Goal: Book appointment/travel/reservation

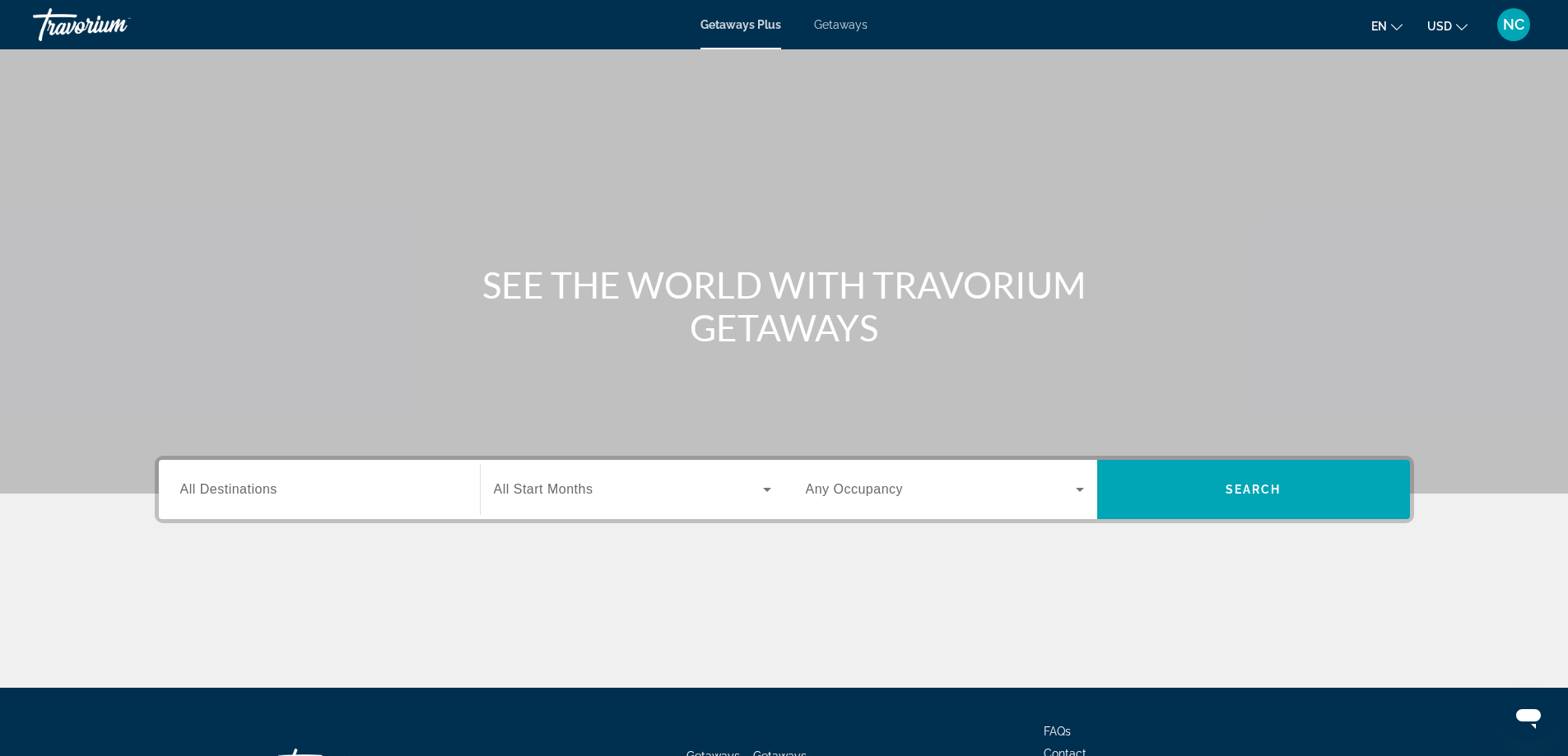
click at [227, 479] on div "Destination All Destinations" at bounding box center [319, 490] width 279 height 47
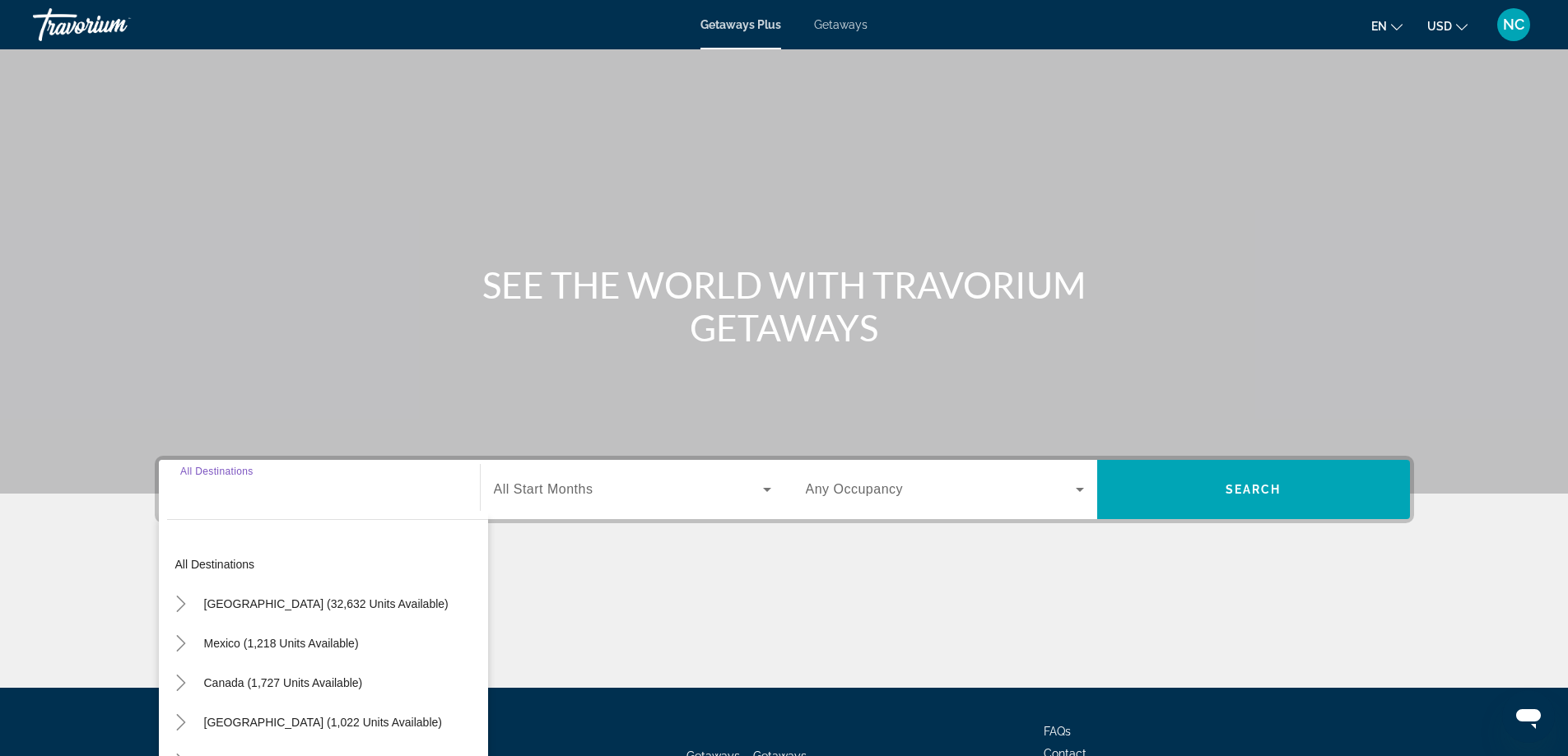
scroll to position [134, 0]
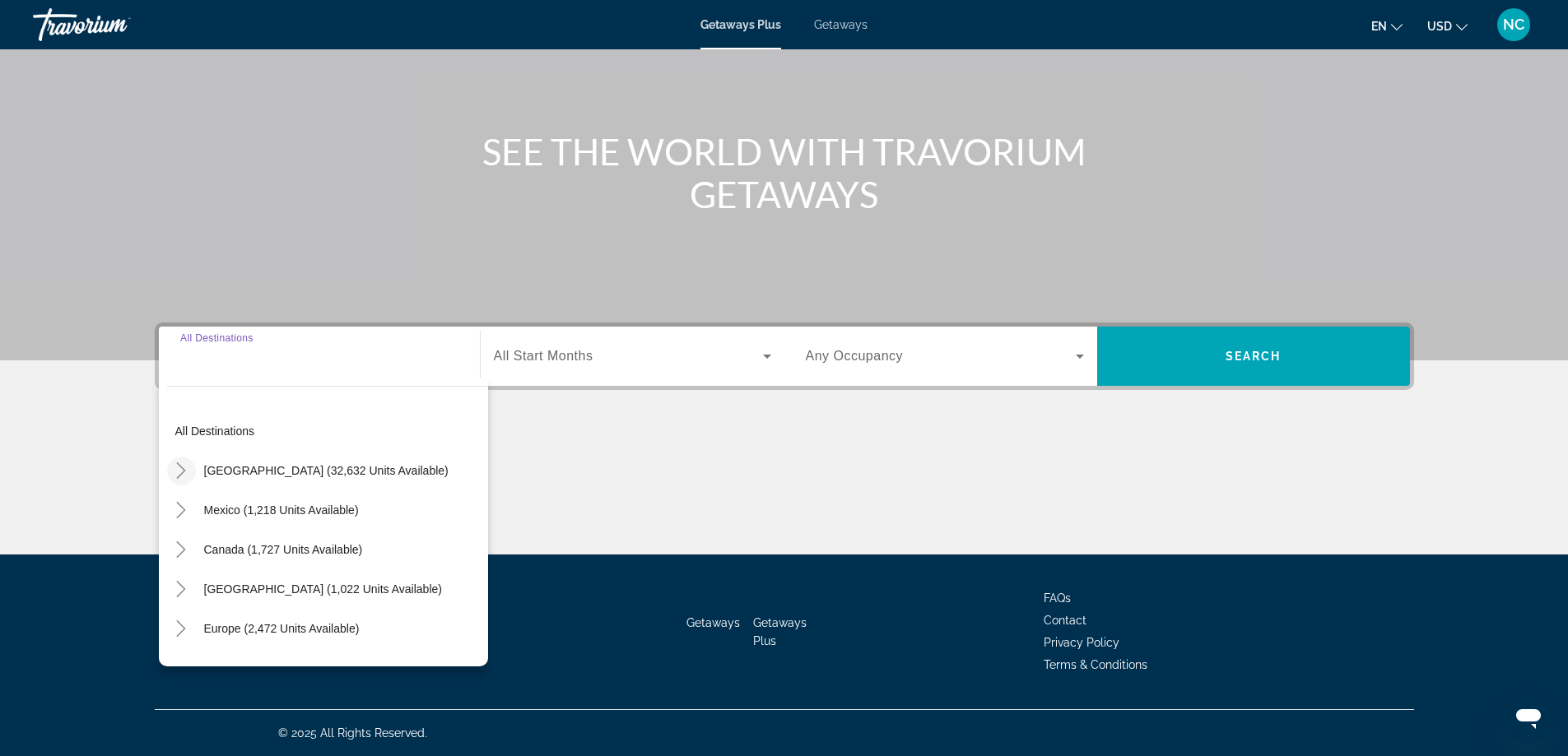
click at [182, 471] on icon "Toggle United States (32,632 units available)" at bounding box center [181, 471] width 17 height 17
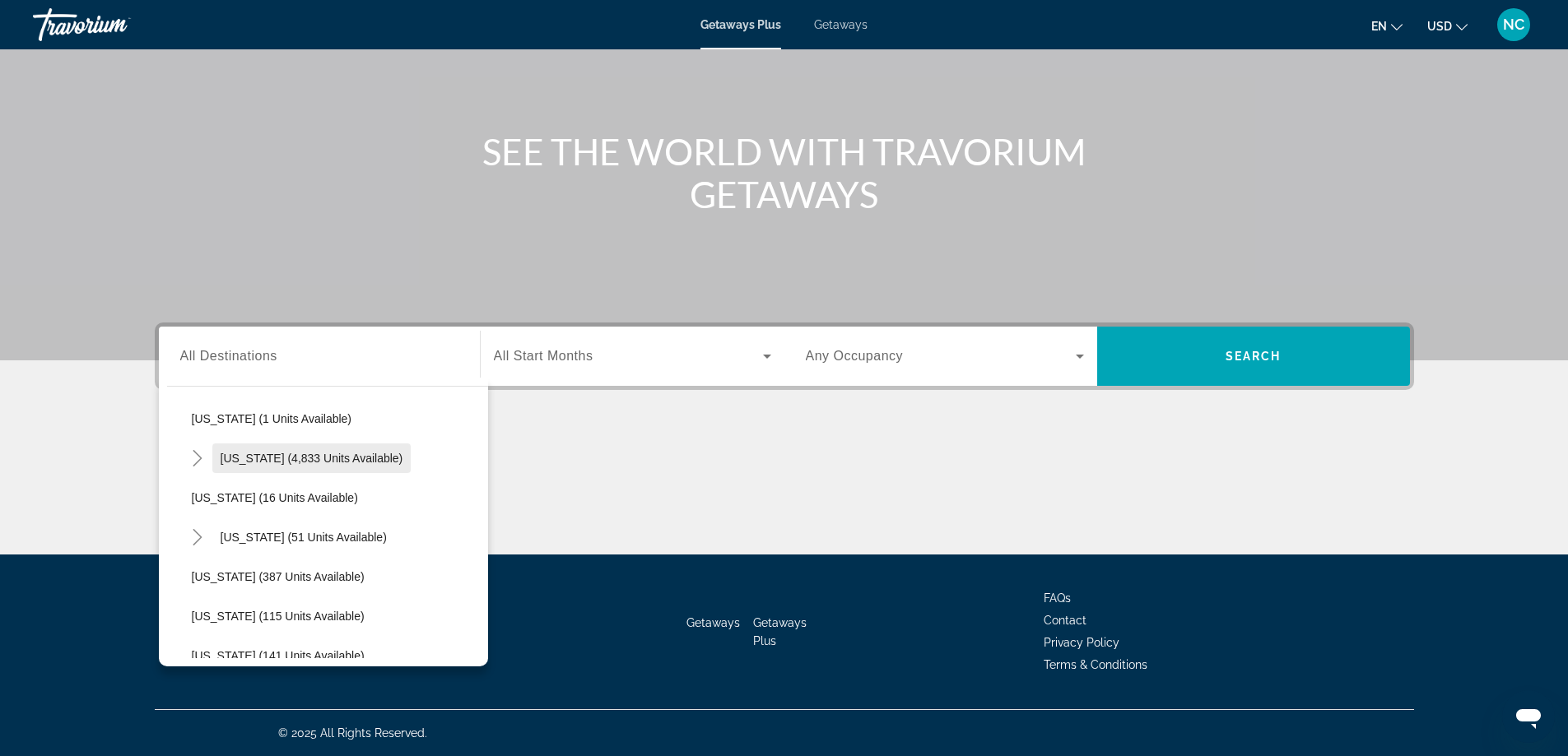
scroll to position [295, 0]
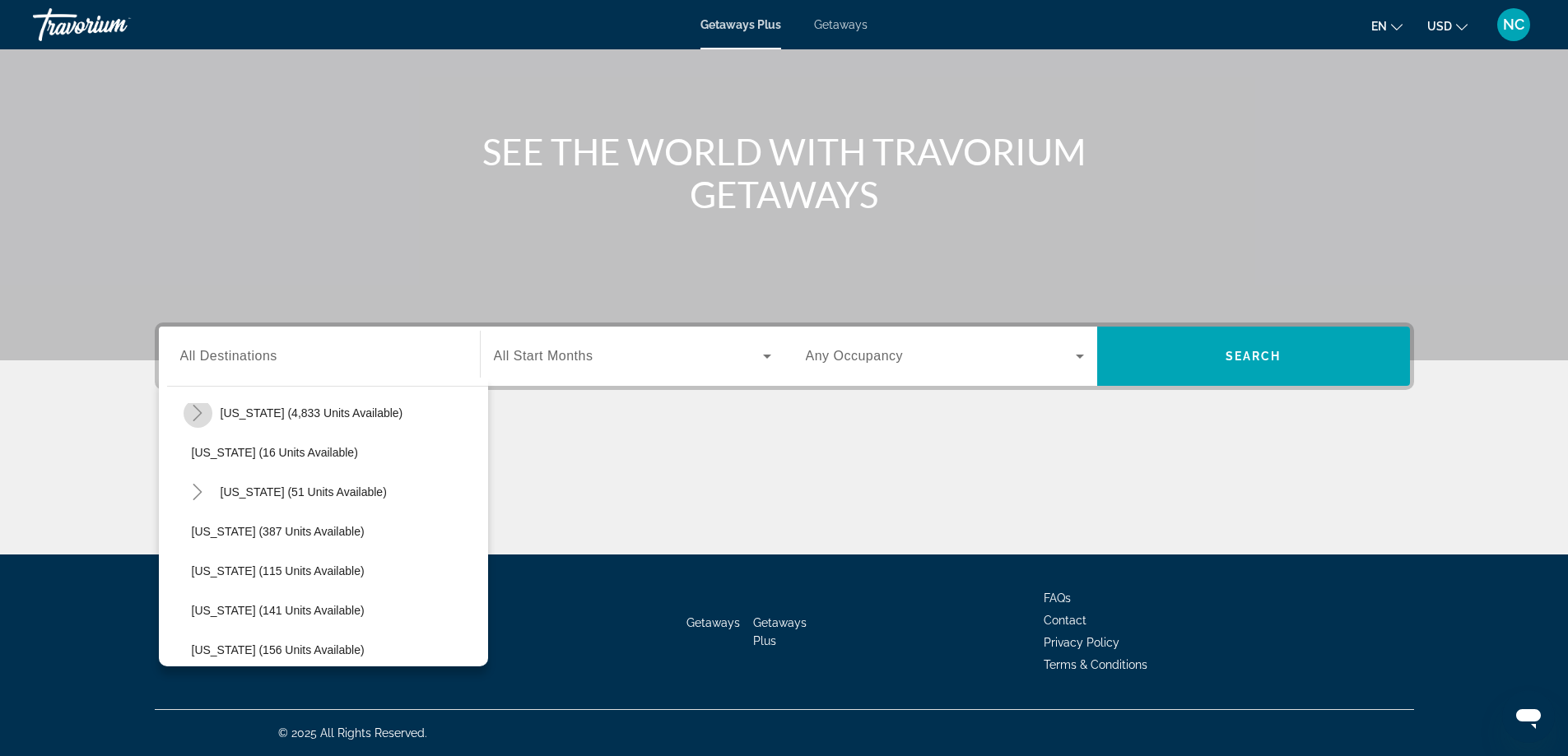
click at [196, 414] on icon "Toggle Florida (4,833 units available)" at bounding box center [197, 413] width 17 height 17
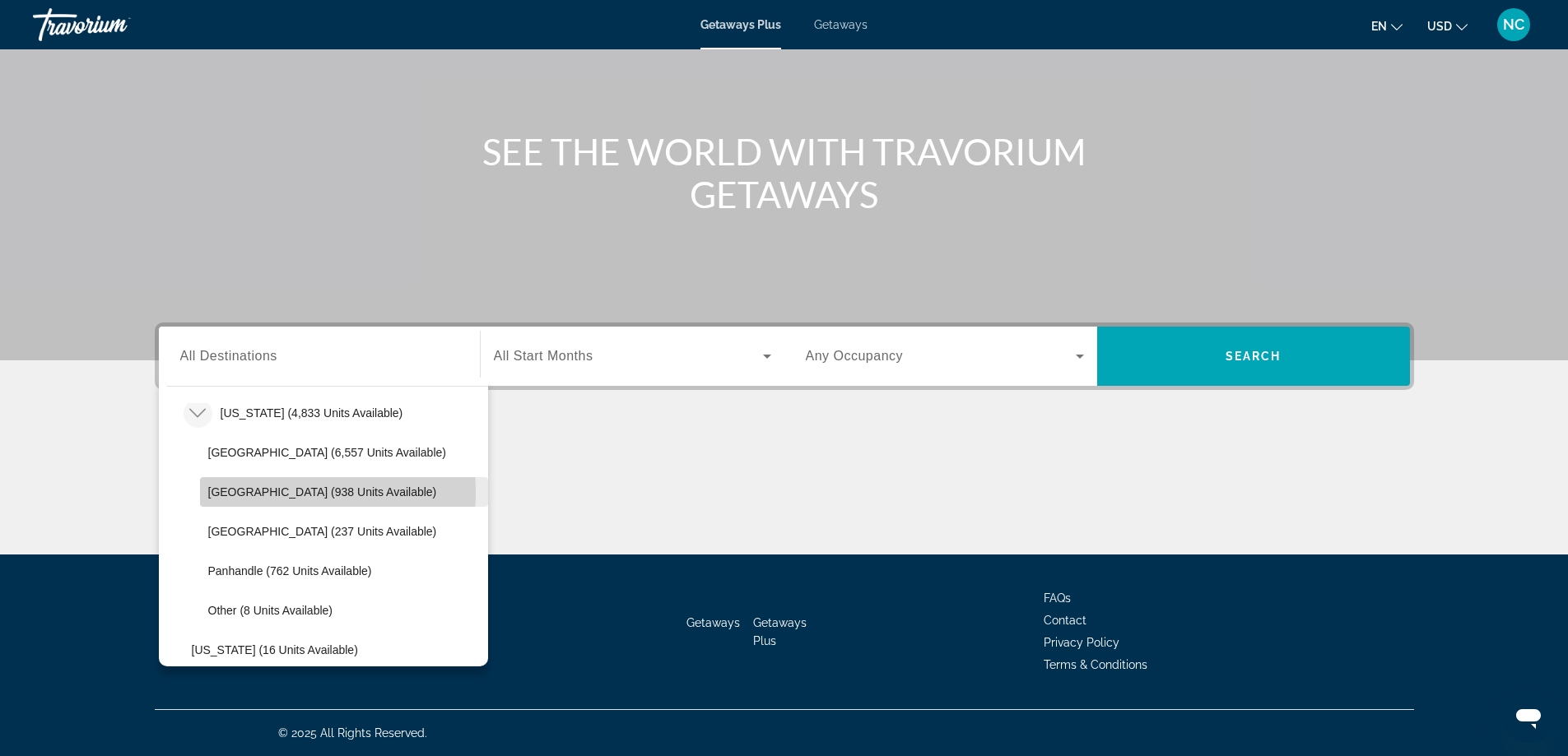
click at [254, 493] on span "[GEOGRAPHIC_DATA] (938 units available)" at bounding box center [323, 492] width 229 height 13
type input "**********"
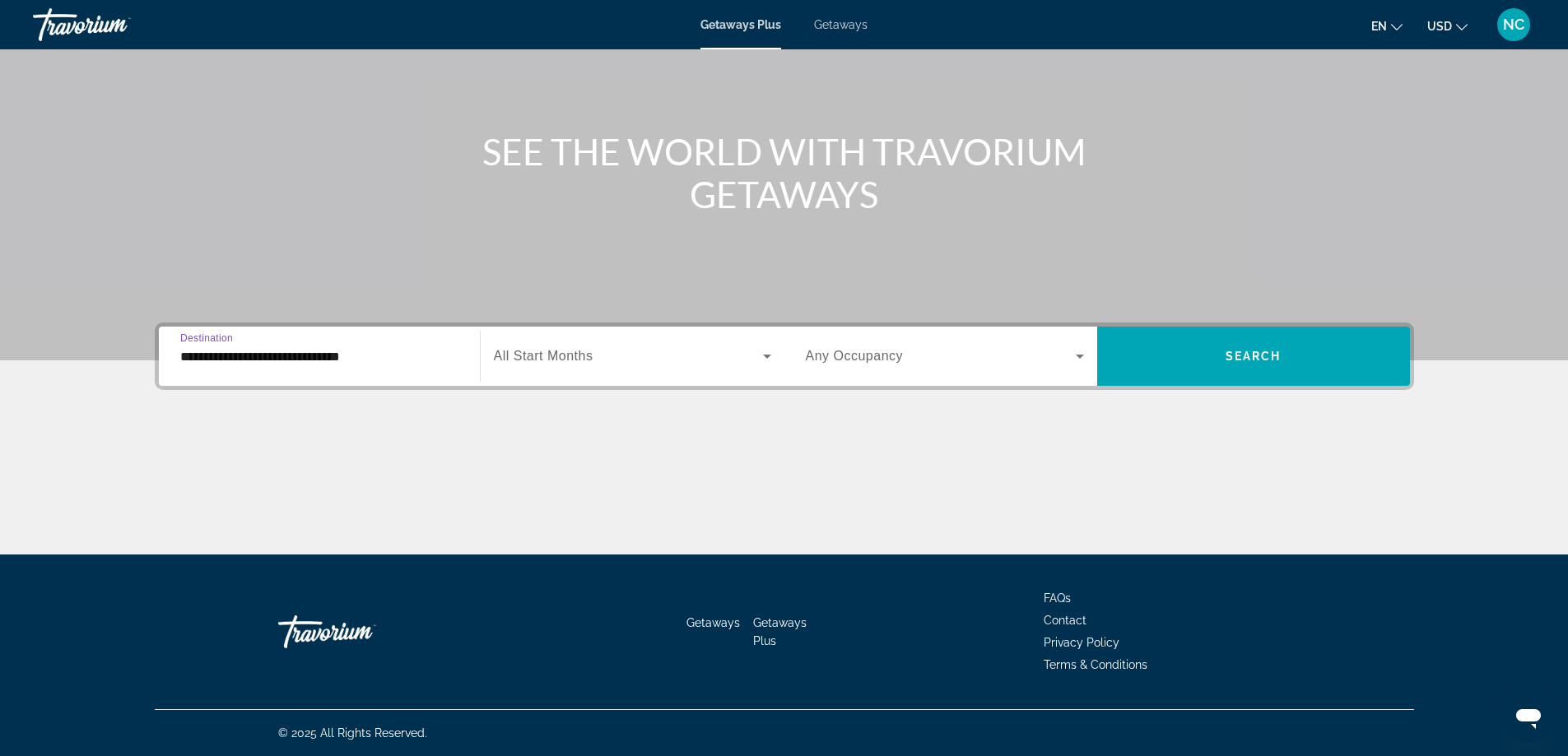
click at [668, 362] on span "Search widget" at bounding box center [629, 356] width 269 height 19
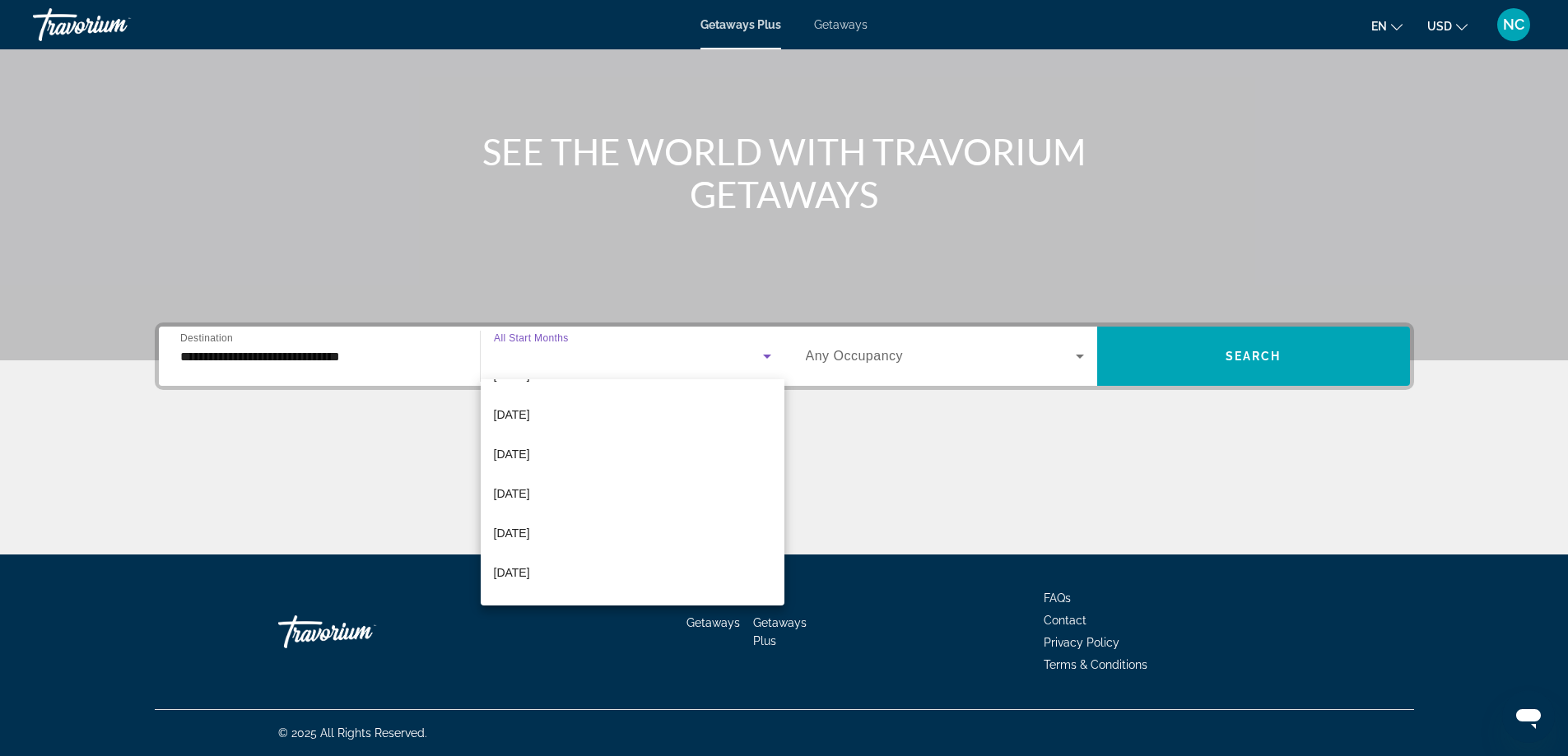
scroll to position [247, 0]
click at [530, 398] on span "[DATE]" at bounding box center [512, 396] width 36 height 19
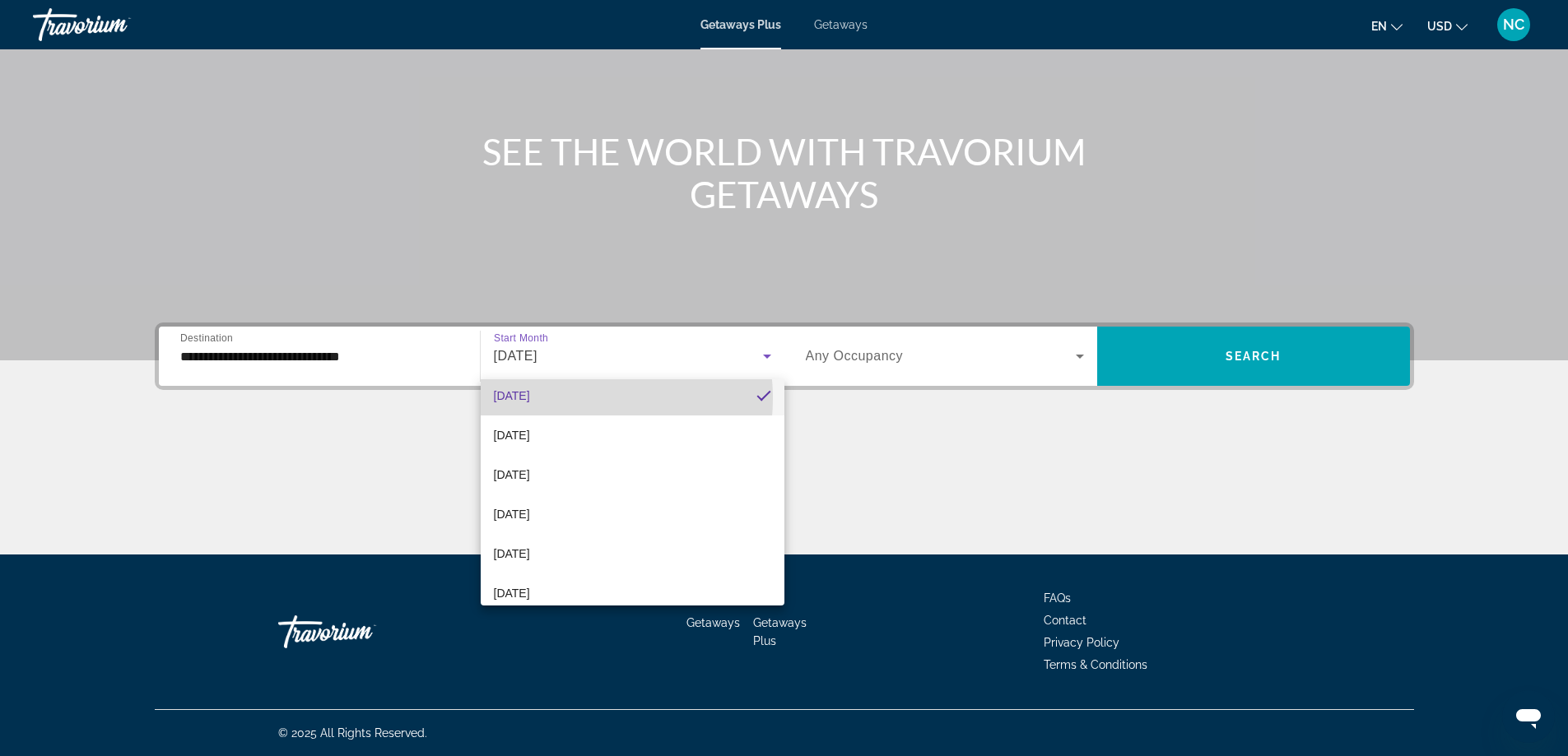
scroll to position [0, 0]
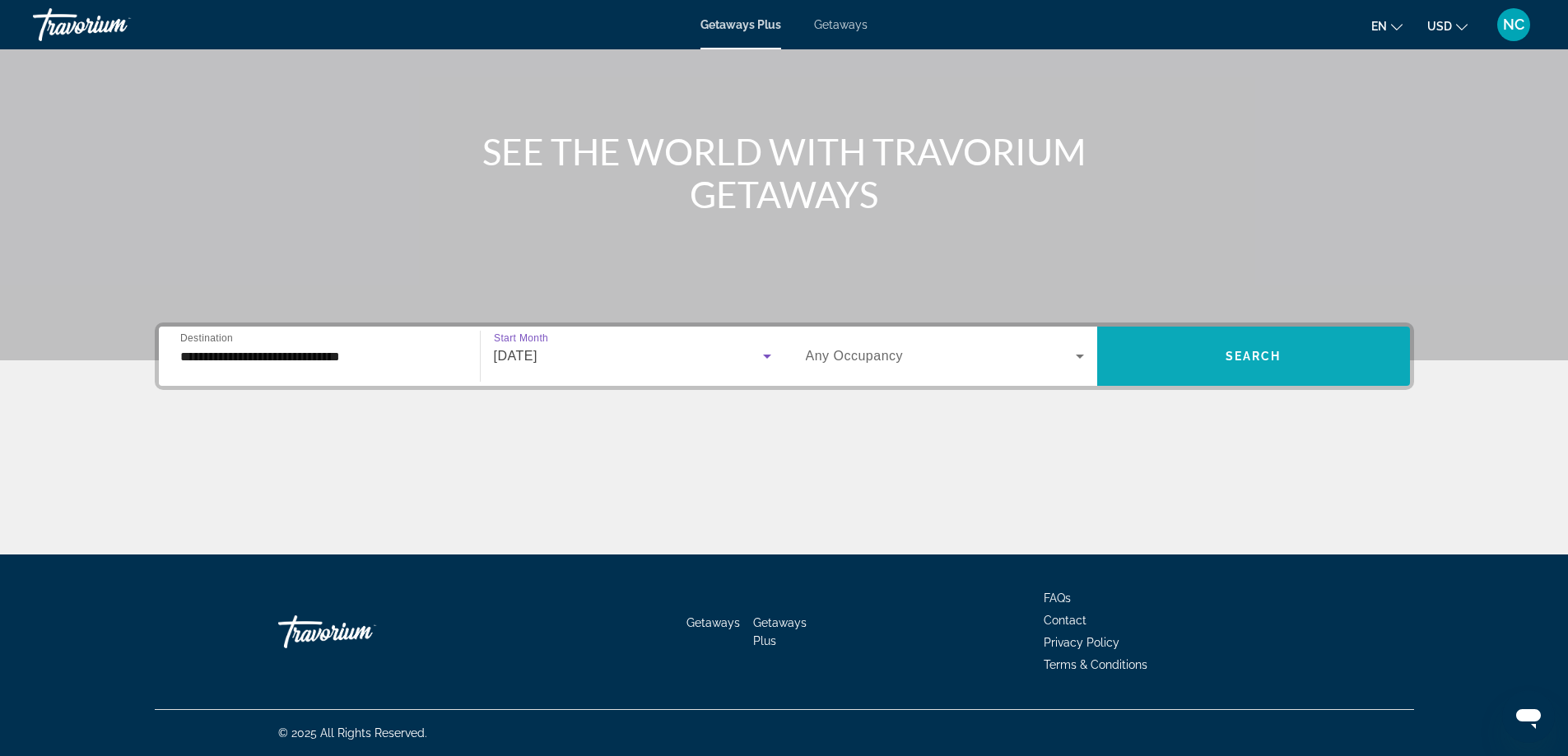
click at [1219, 356] on span "Search widget" at bounding box center [1253, 356] width 313 height 40
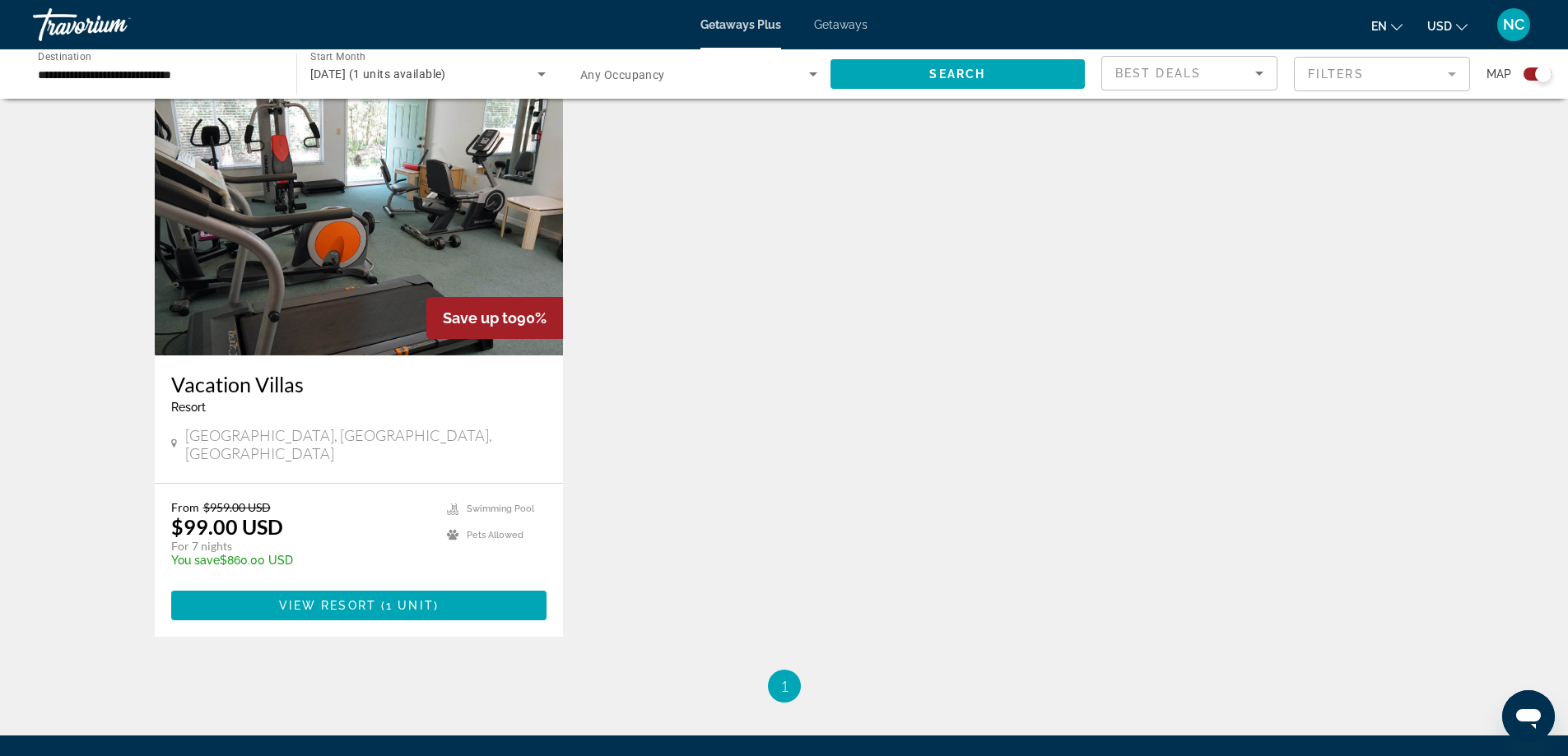
scroll to position [243, 0]
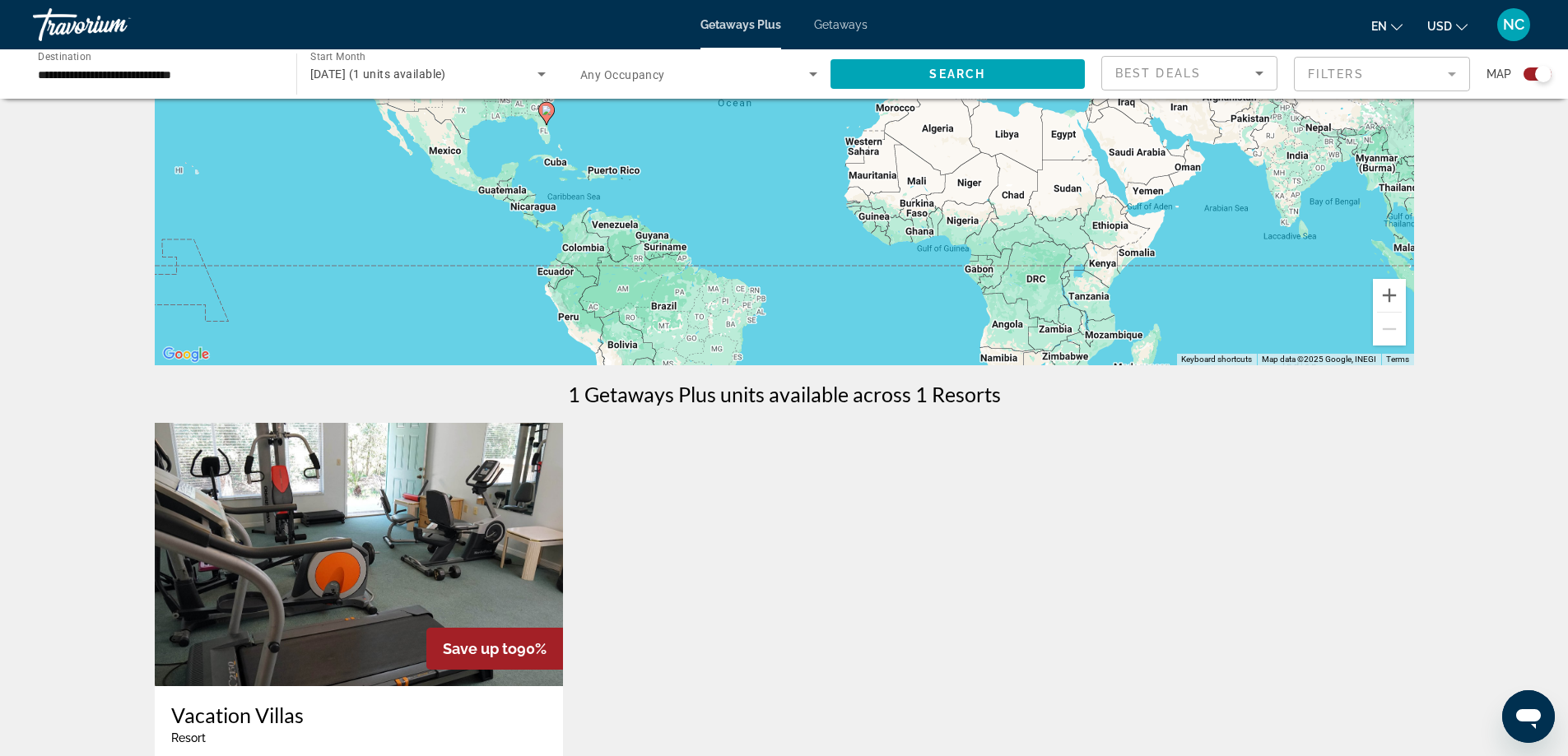
click at [369, 576] on img "Main content" at bounding box center [360, 555] width 410 height 264
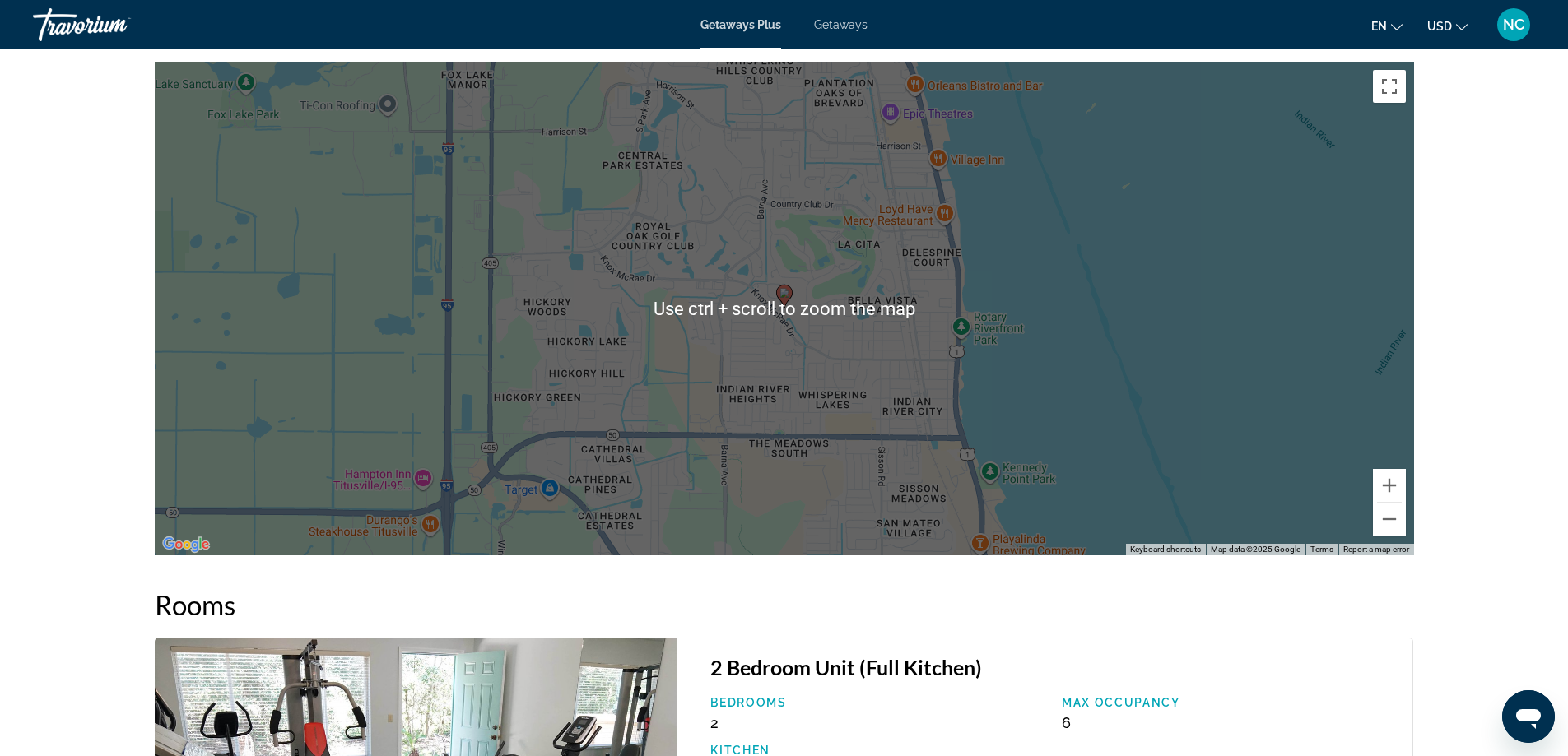
scroll to position [2192, 0]
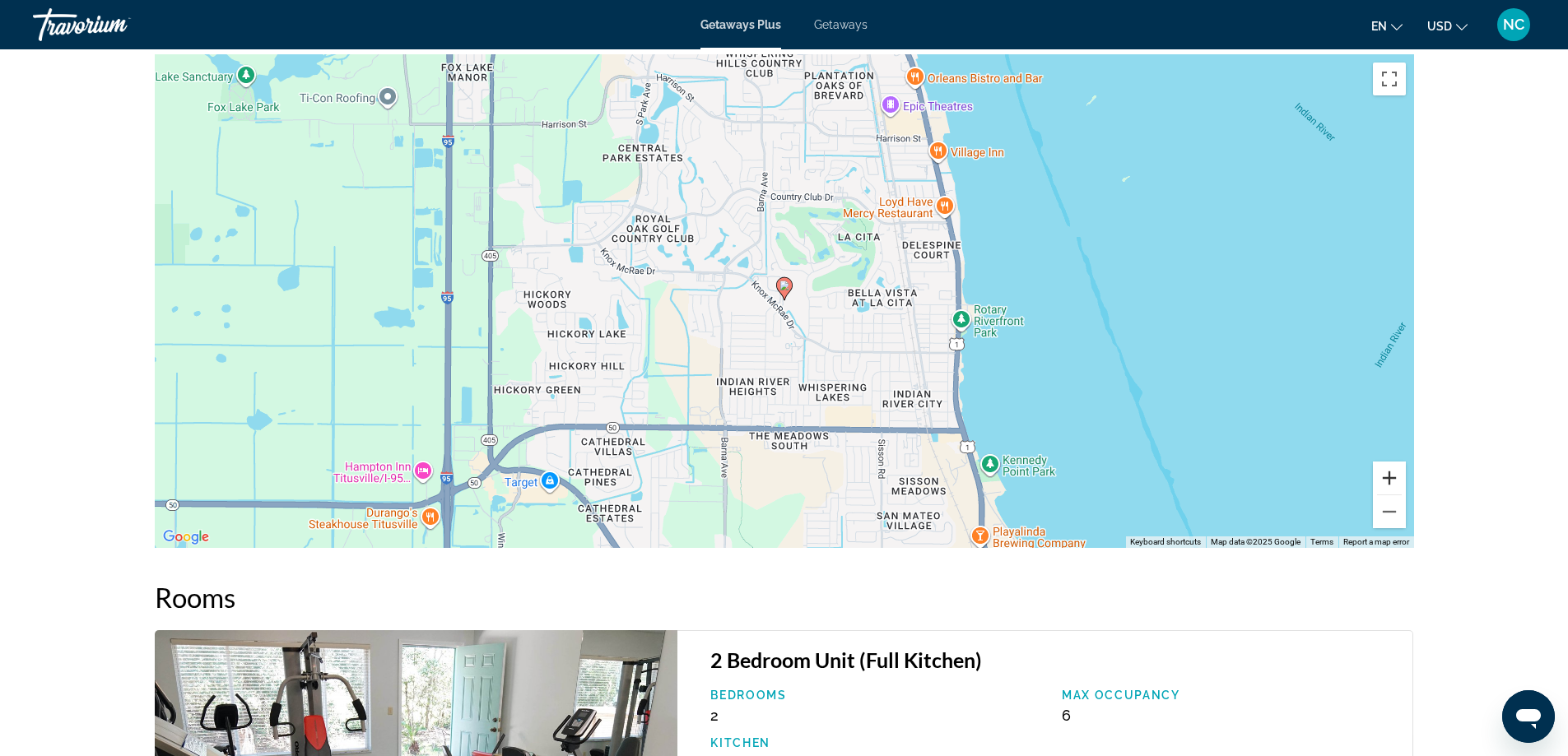
click at [1389, 479] on button "Zoom in" at bounding box center [1390, 478] width 33 height 33
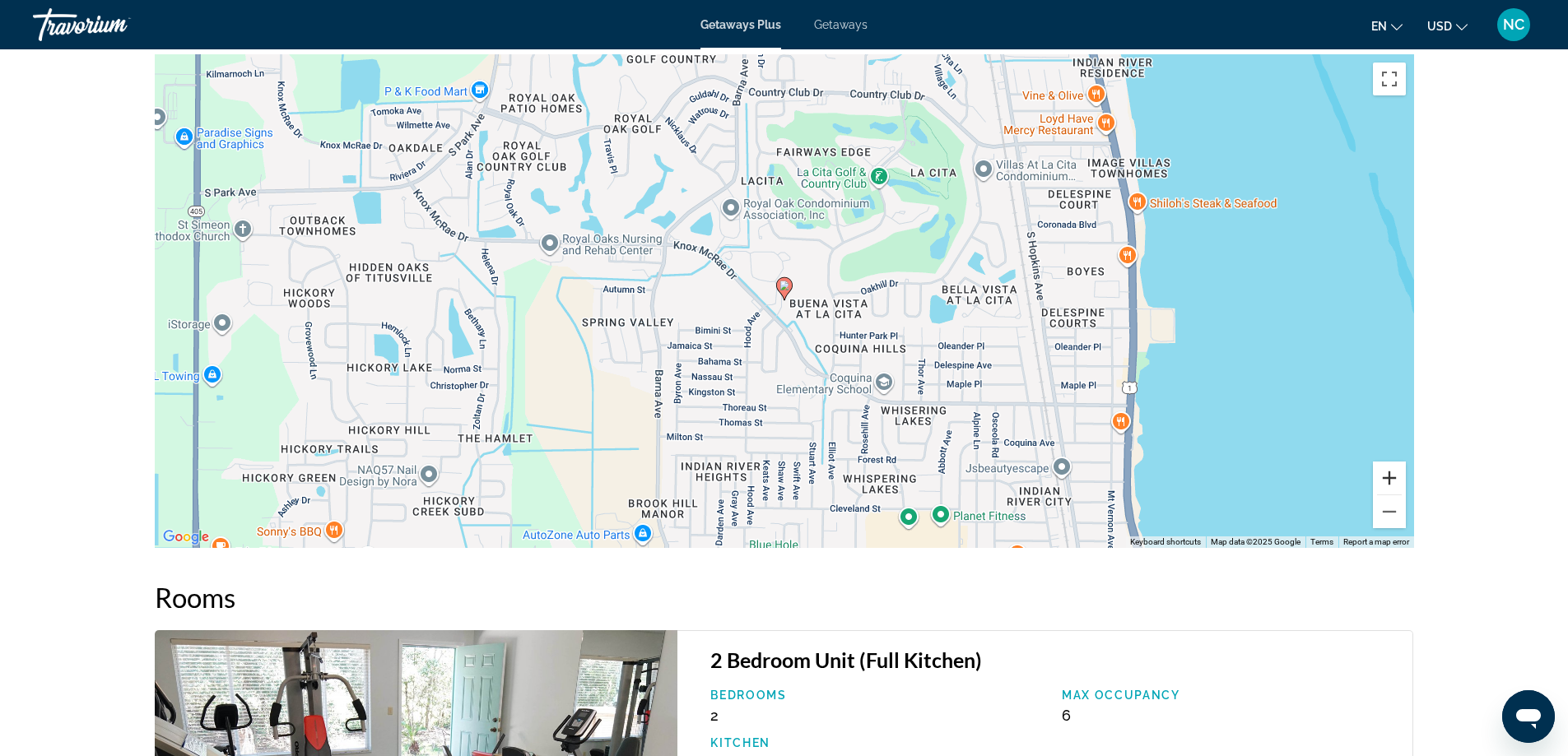
click at [1388, 479] on button "Zoom in" at bounding box center [1390, 478] width 33 height 33
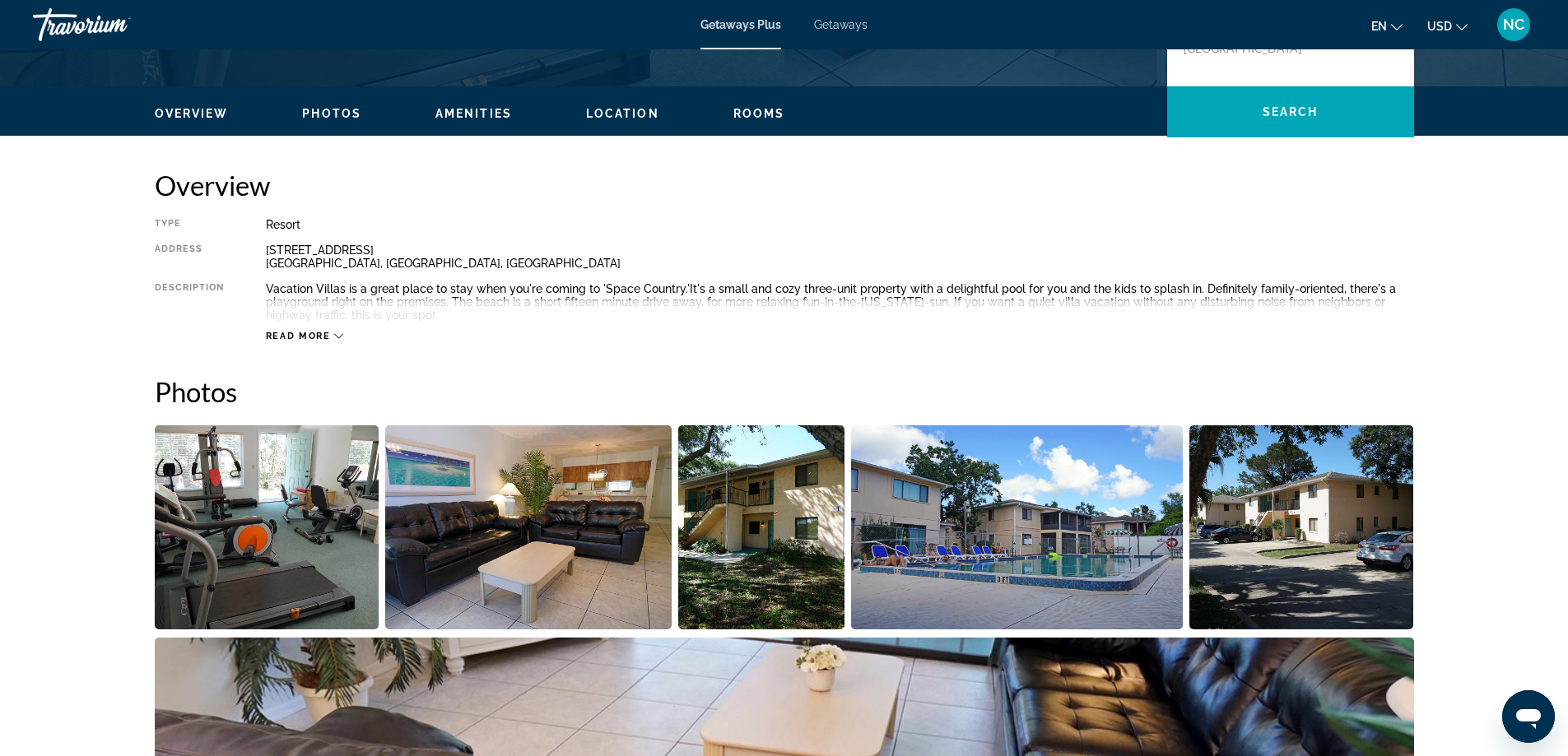
scroll to position [135, 0]
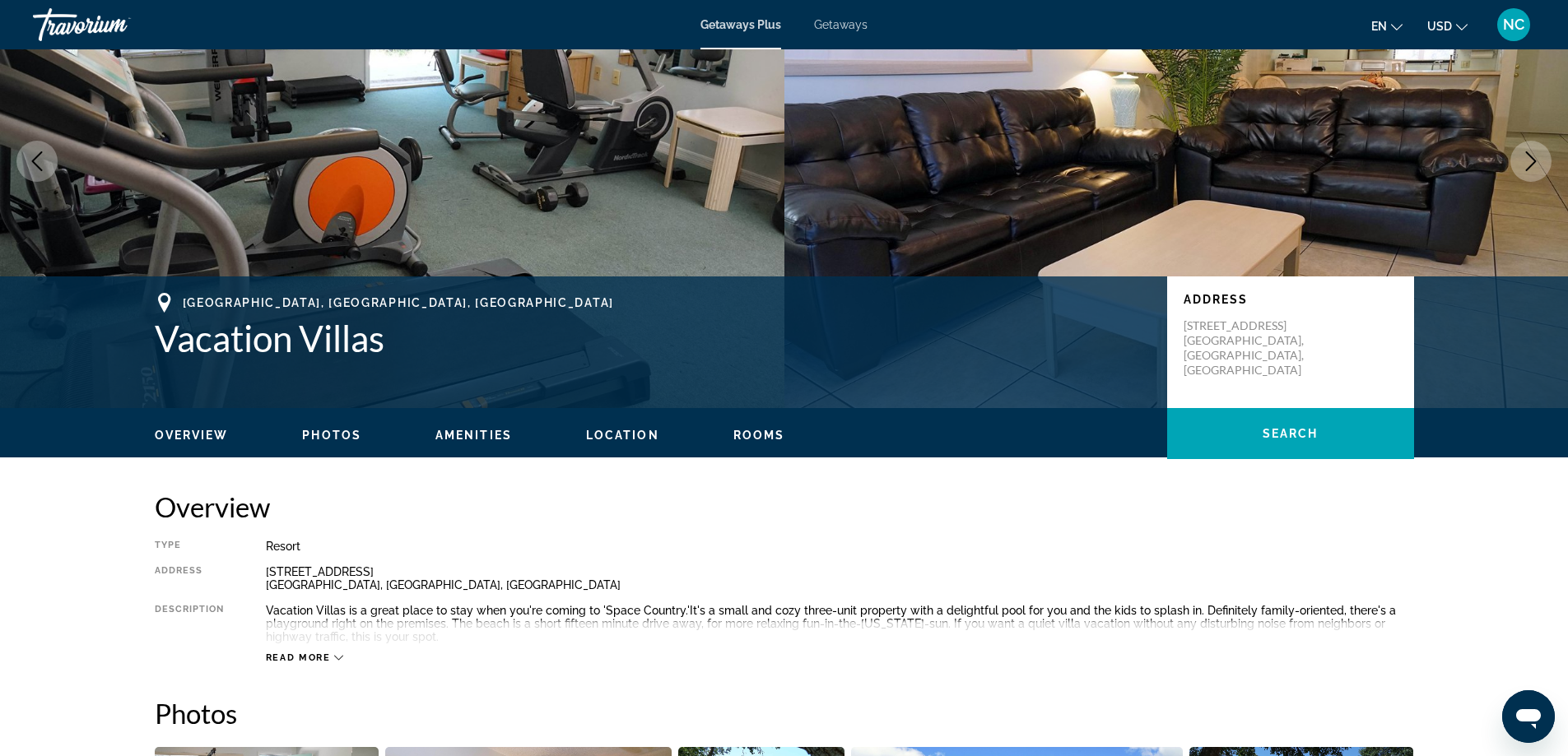
click at [339, 656] on icon "Main content" at bounding box center [339, 658] width 9 height 9
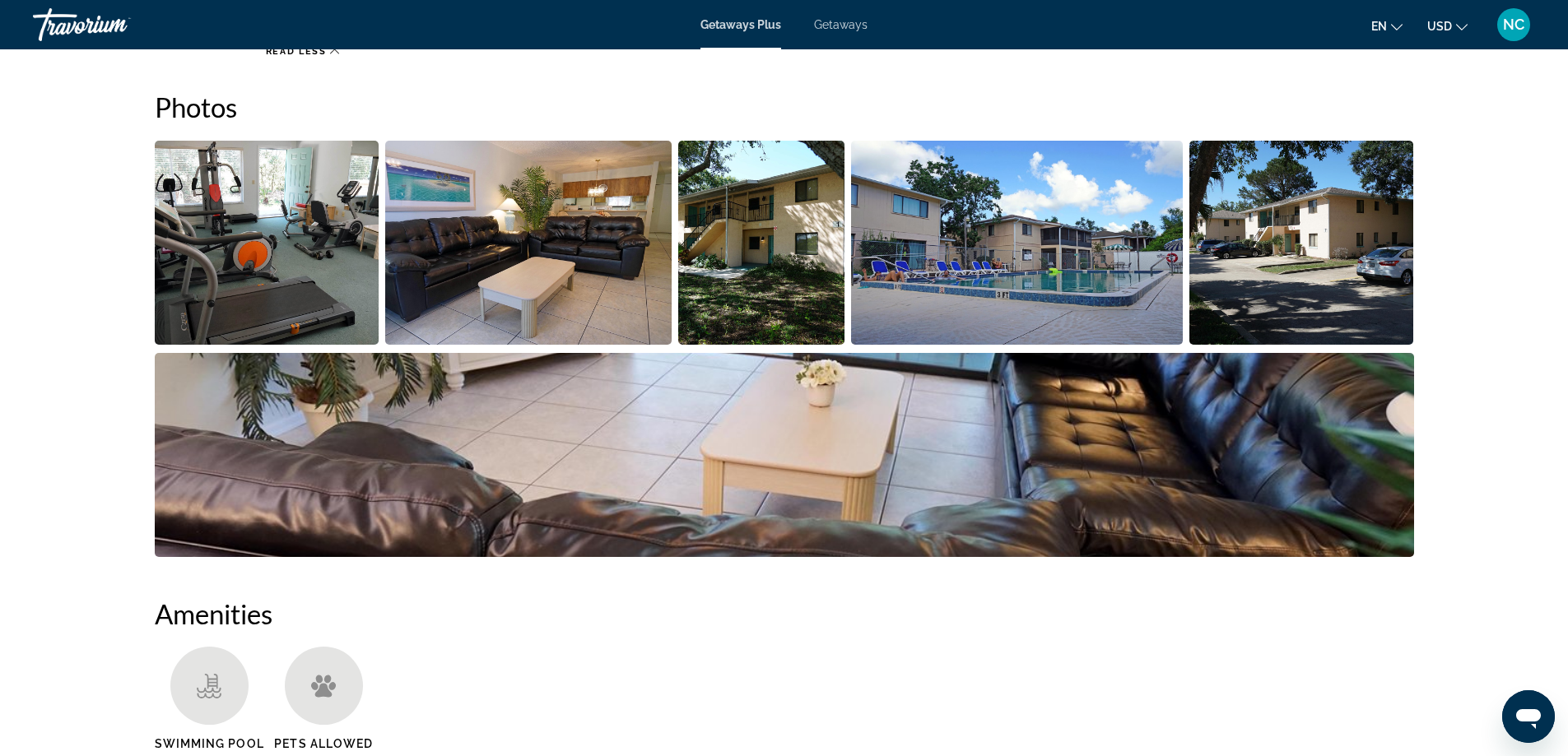
scroll to position [793, 0]
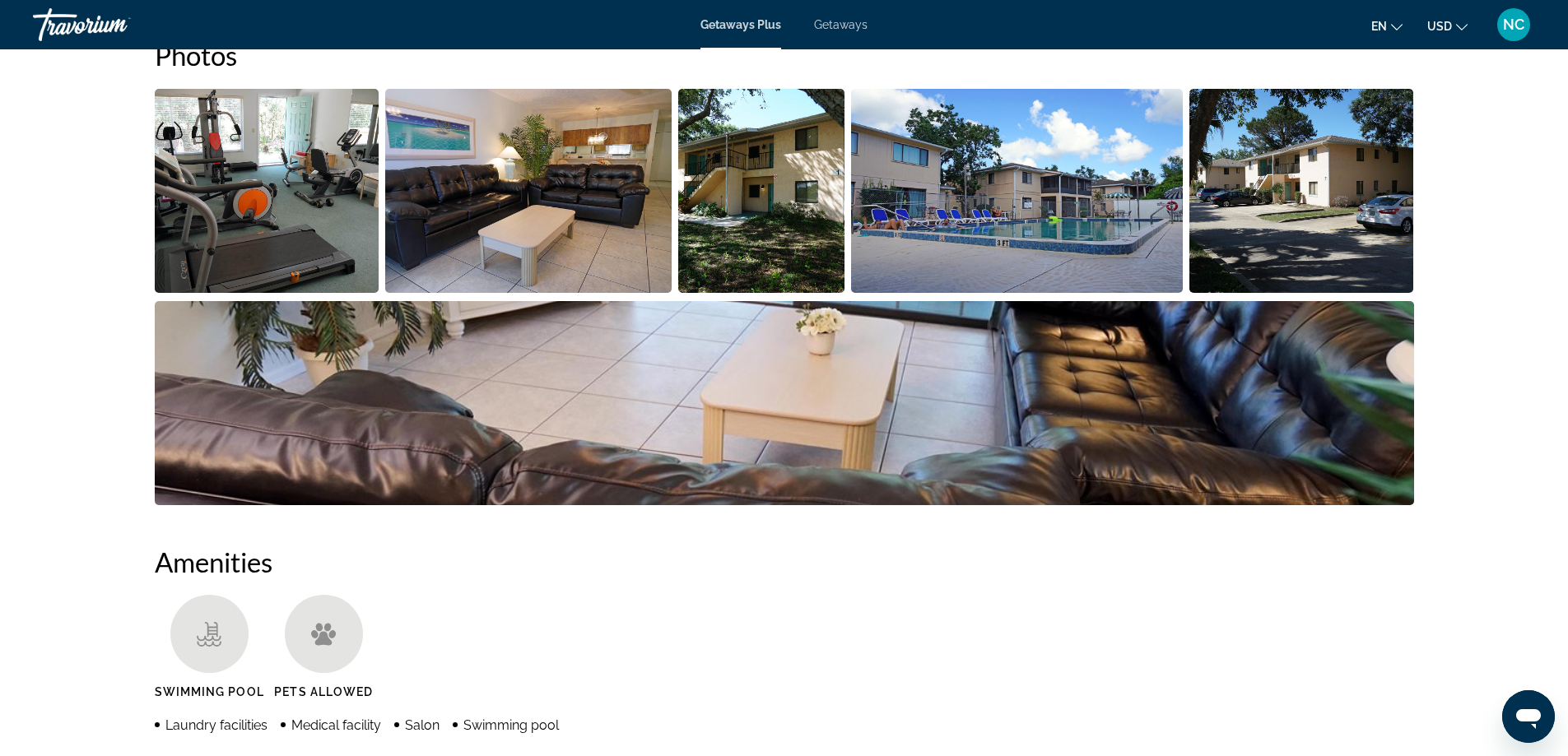
click at [233, 242] on img "Open full-screen image slider" at bounding box center [267, 190] width 225 height 204
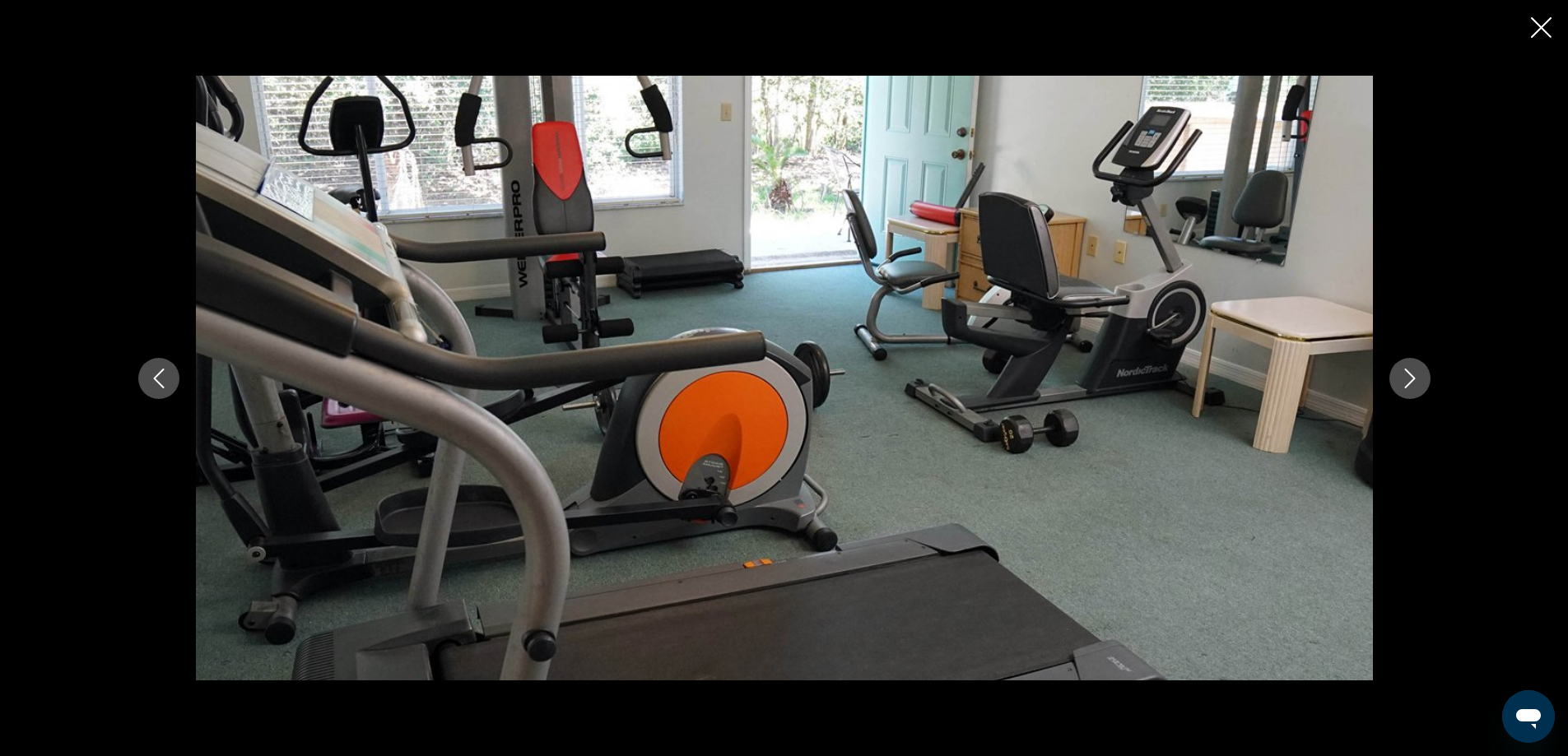
click at [1414, 383] on icon "Next image" at bounding box center [1409, 378] width 19 height 19
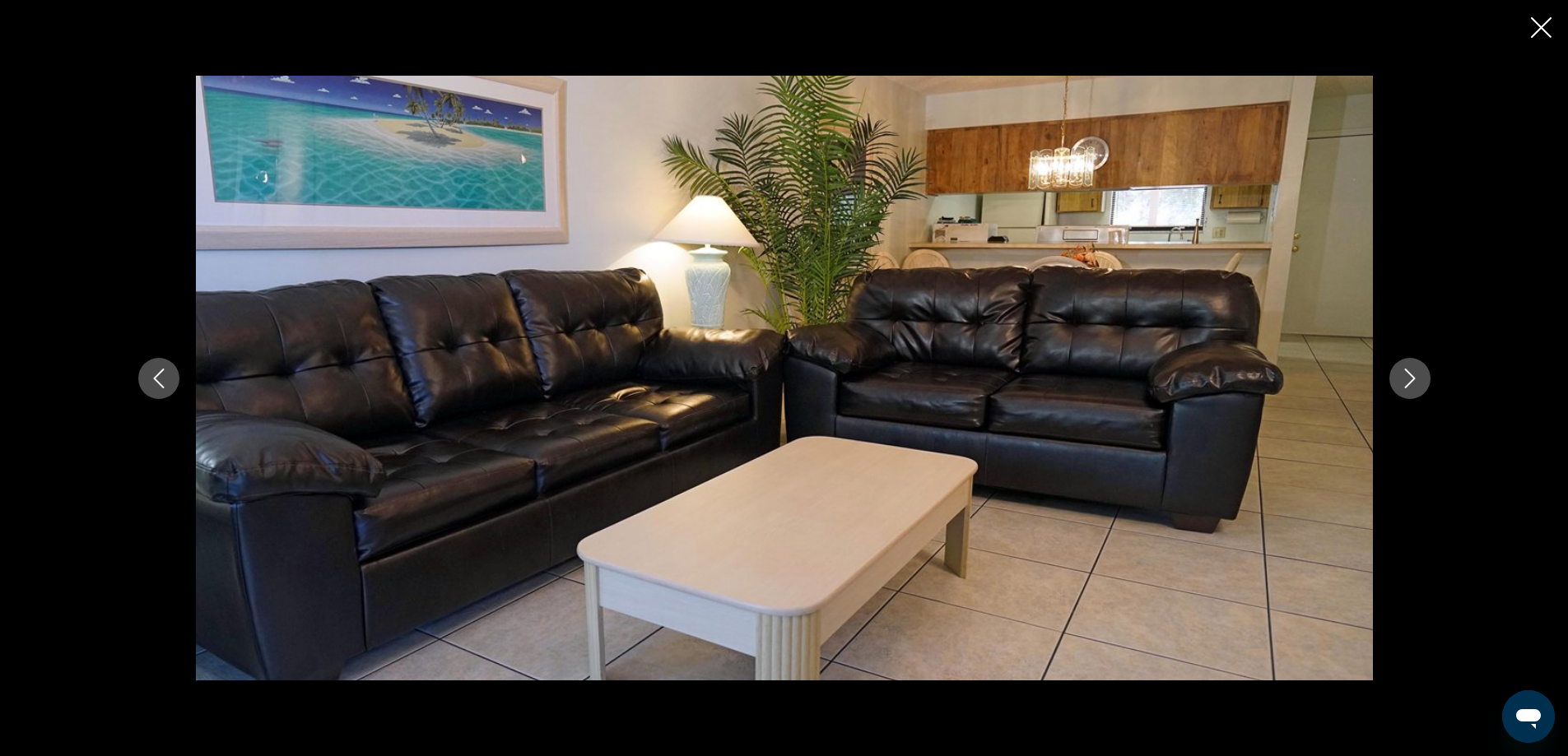
click at [1414, 382] on icon "Next image" at bounding box center [1409, 378] width 19 height 19
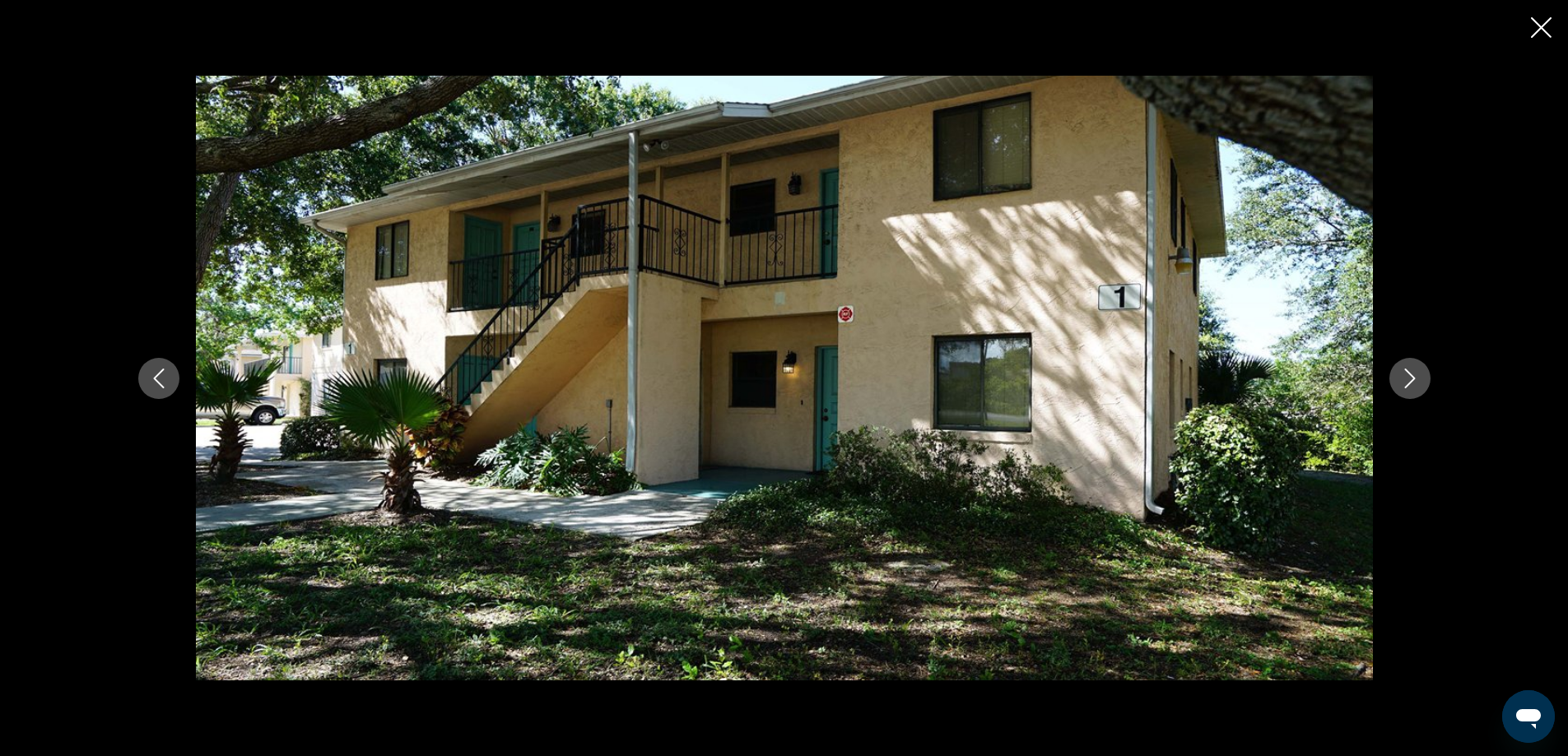
click at [1414, 382] on icon "Next image" at bounding box center [1409, 378] width 19 height 19
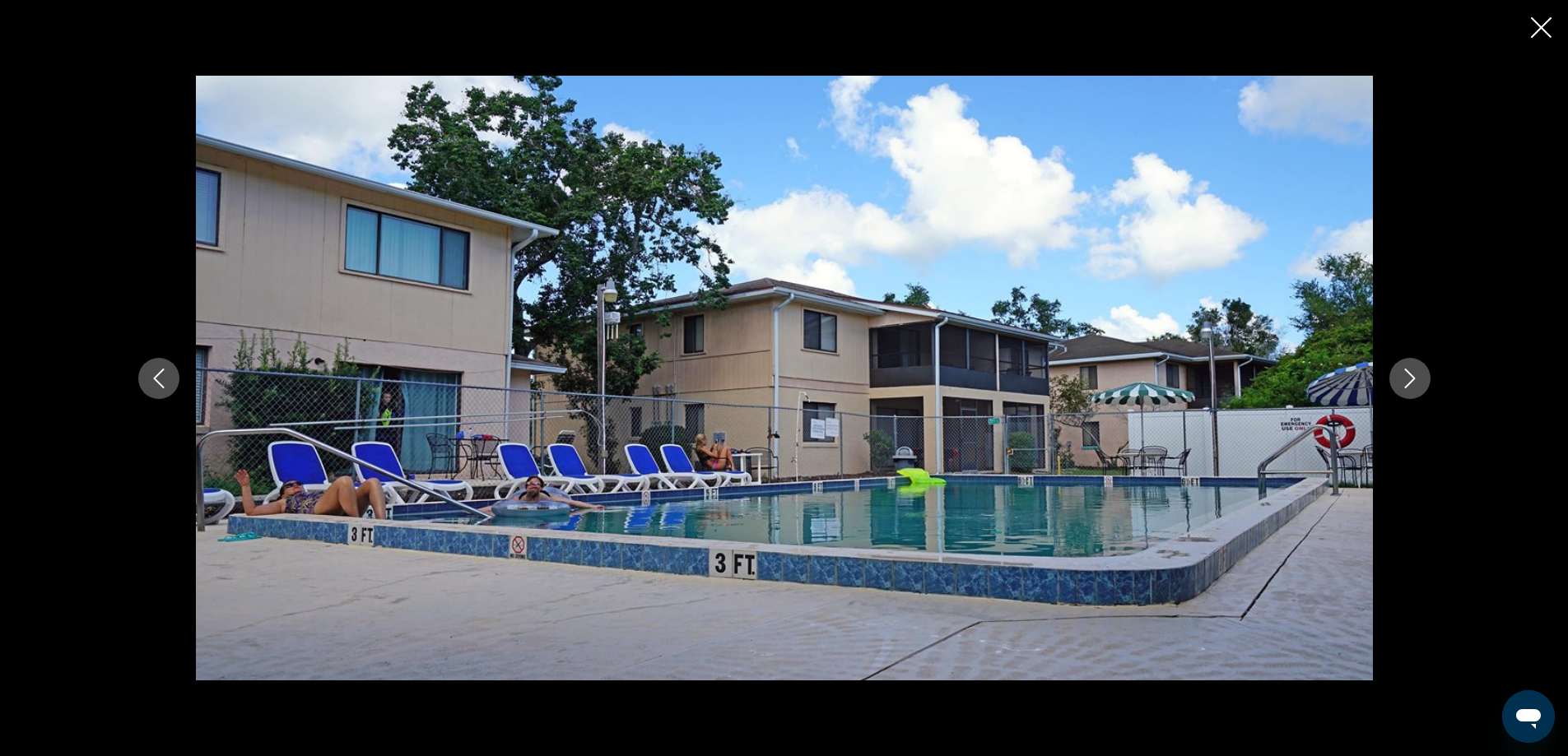
click at [1414, 382] on icon "Next image" at bounding box center [1409, 378] width 19 height 19
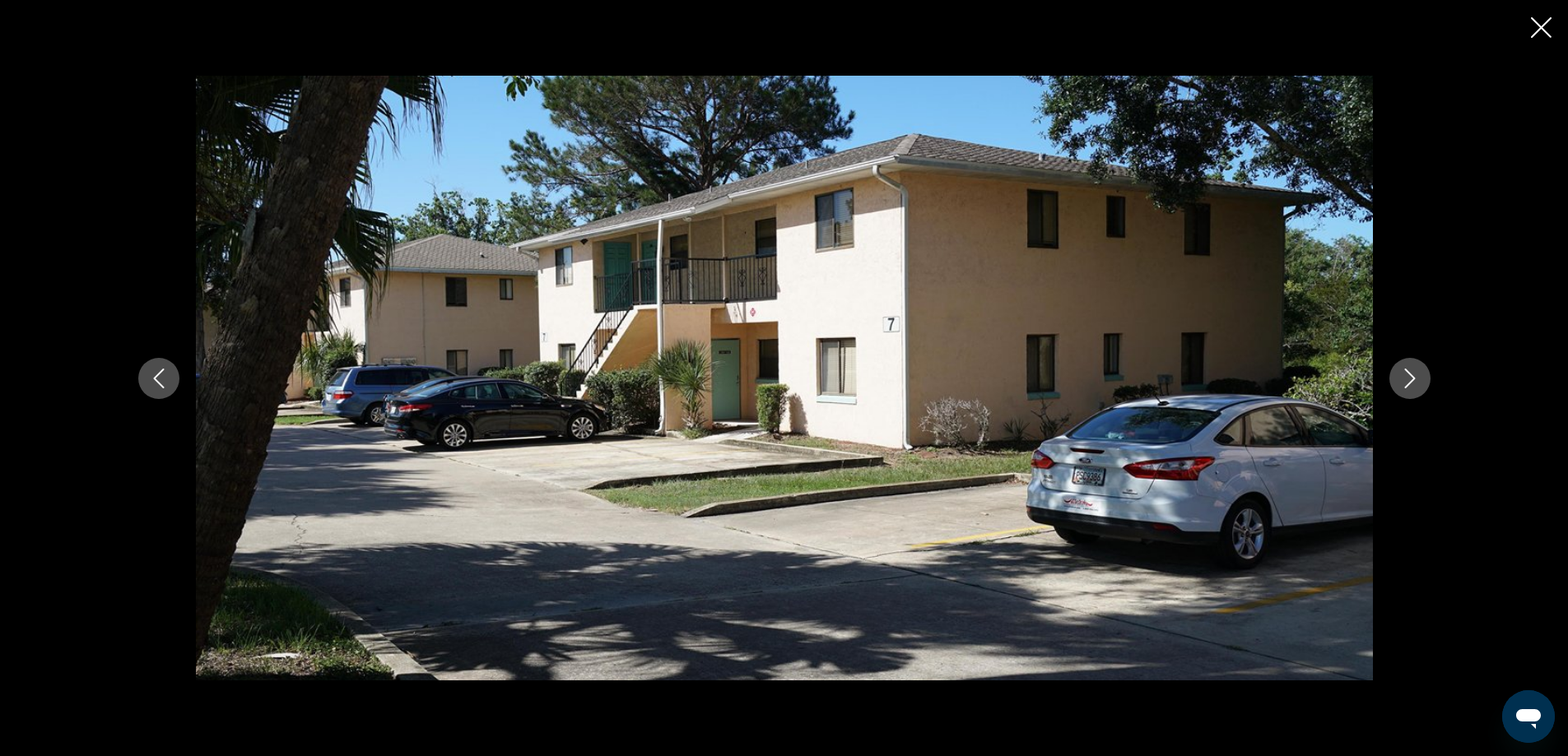
click at [1414, 382] on icon "Next image" at bounding box center [1409, 378] width 19 height 19
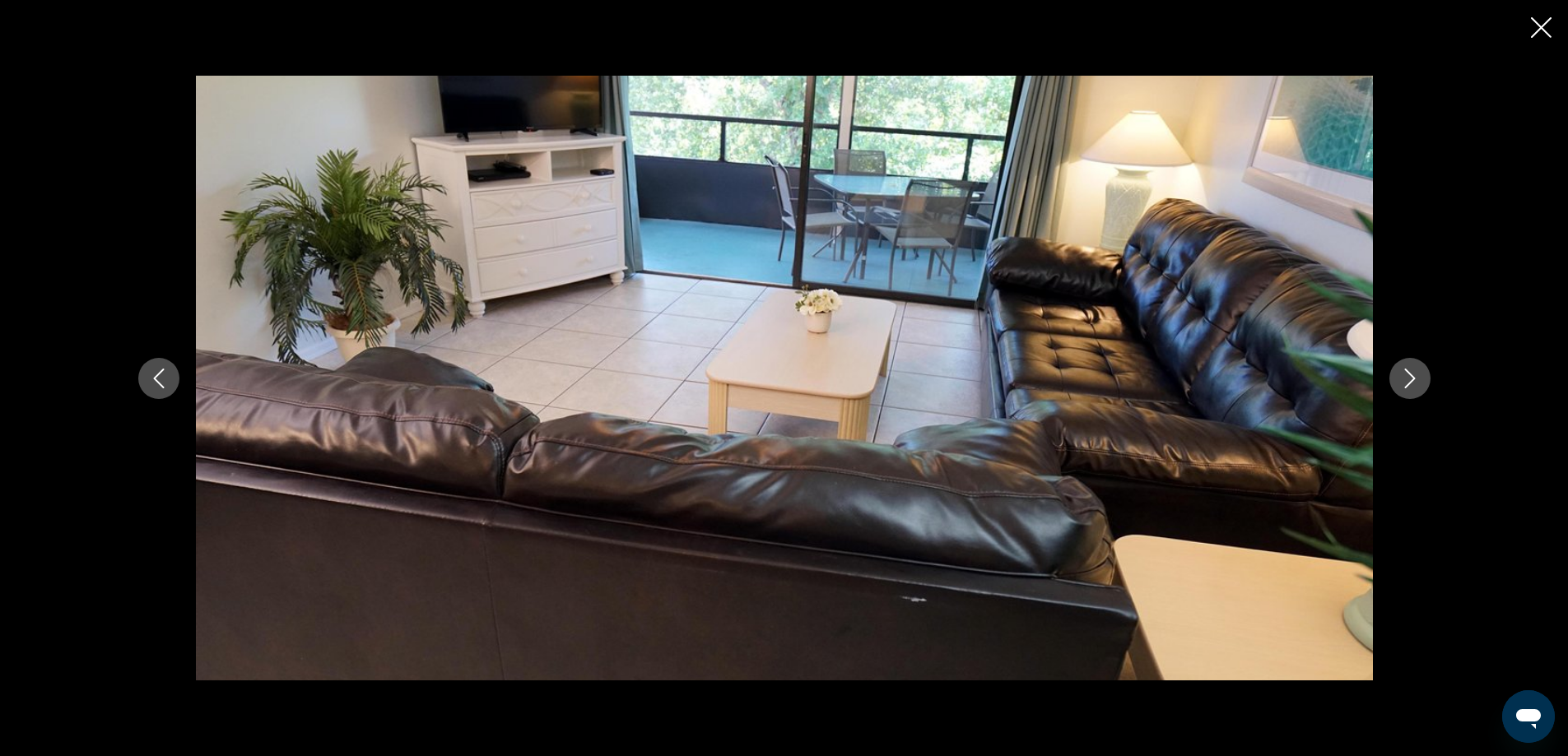
click at [1414, 382] on icon "Next image" at bounding box center [1409, 378] width 19 height 19
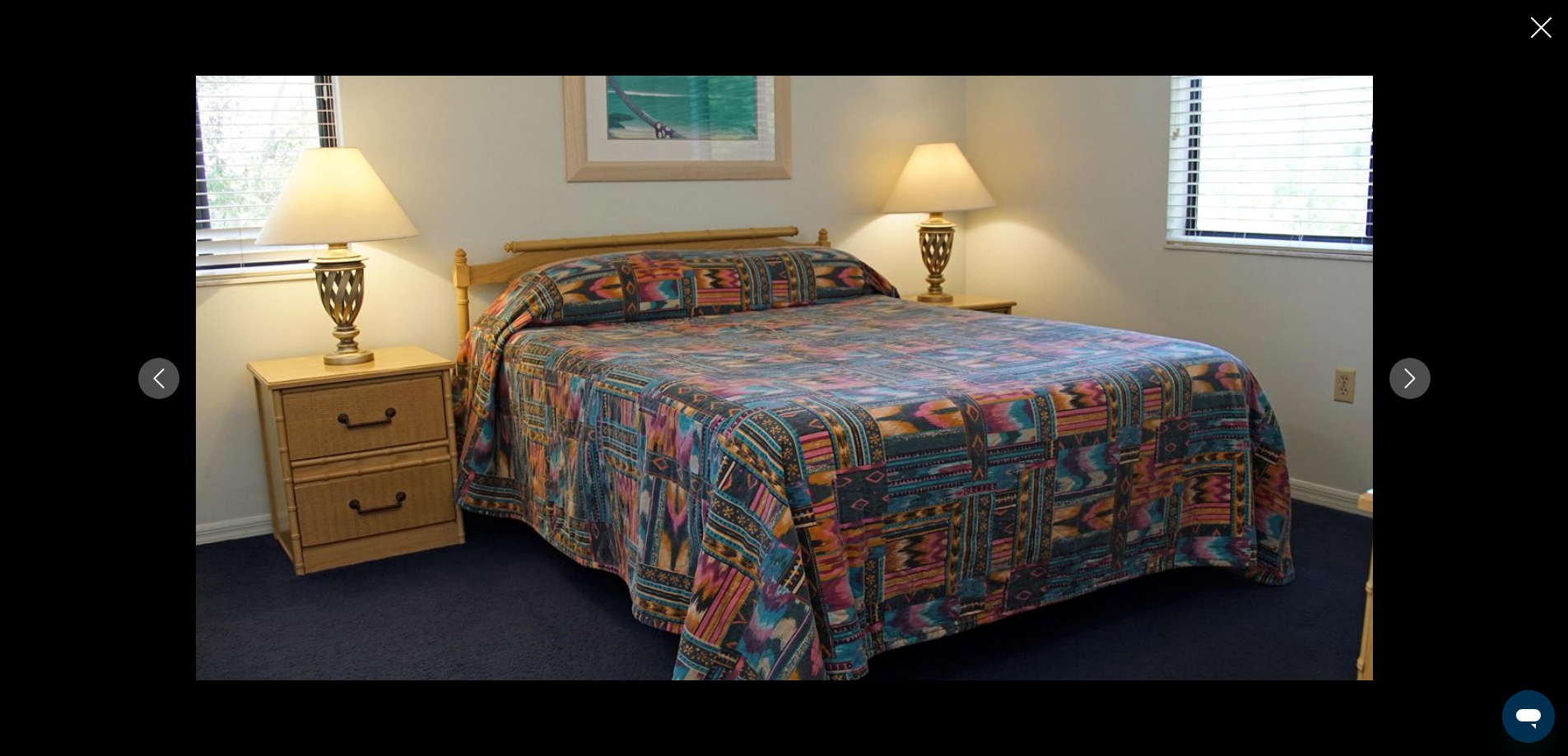
click at [1414, 382] on icon "Next image" at bounding box center [1409, 378] width 19 height 19
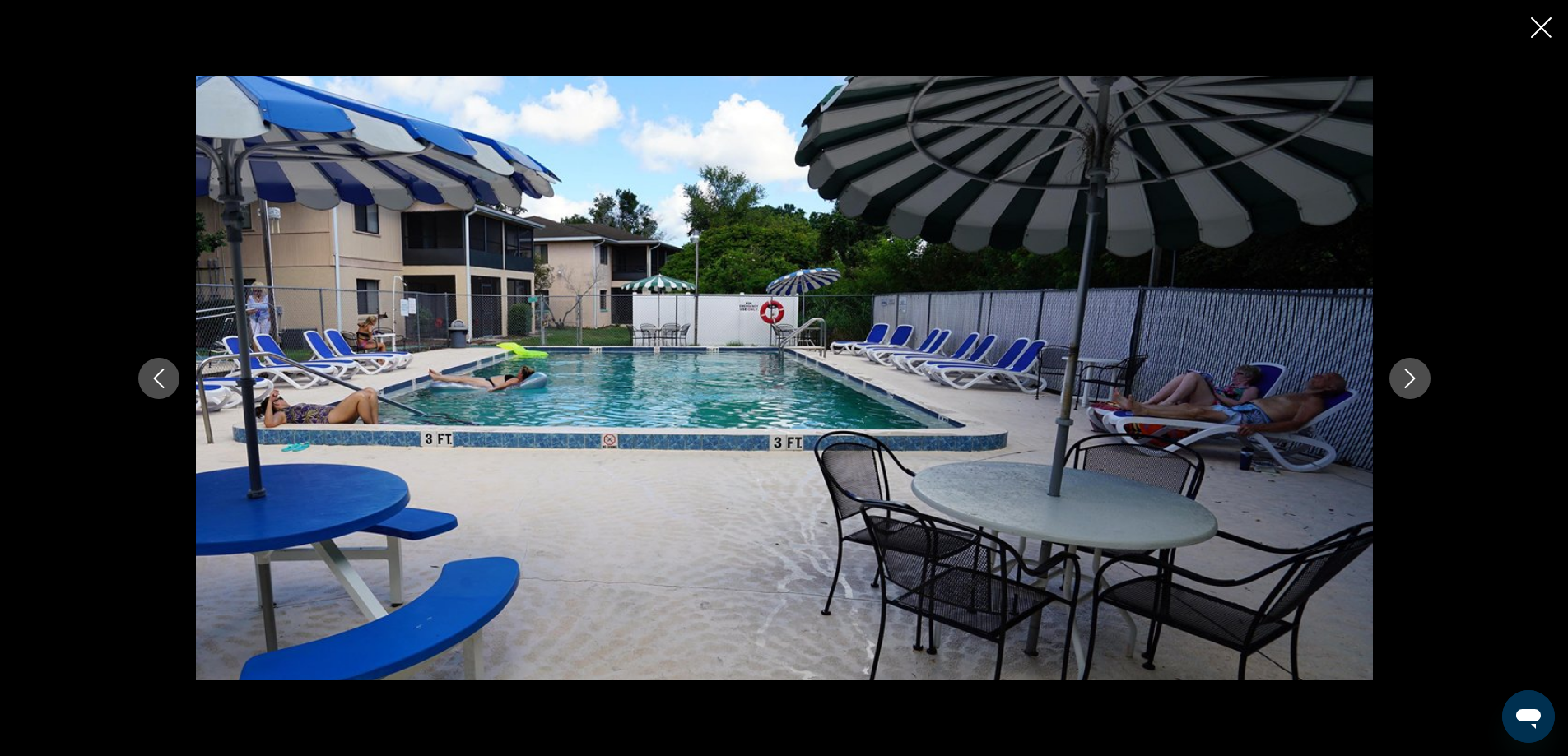
click at [1414, 382] on icon "Next image" at bounding box center [1409, 378] width 19 height 19
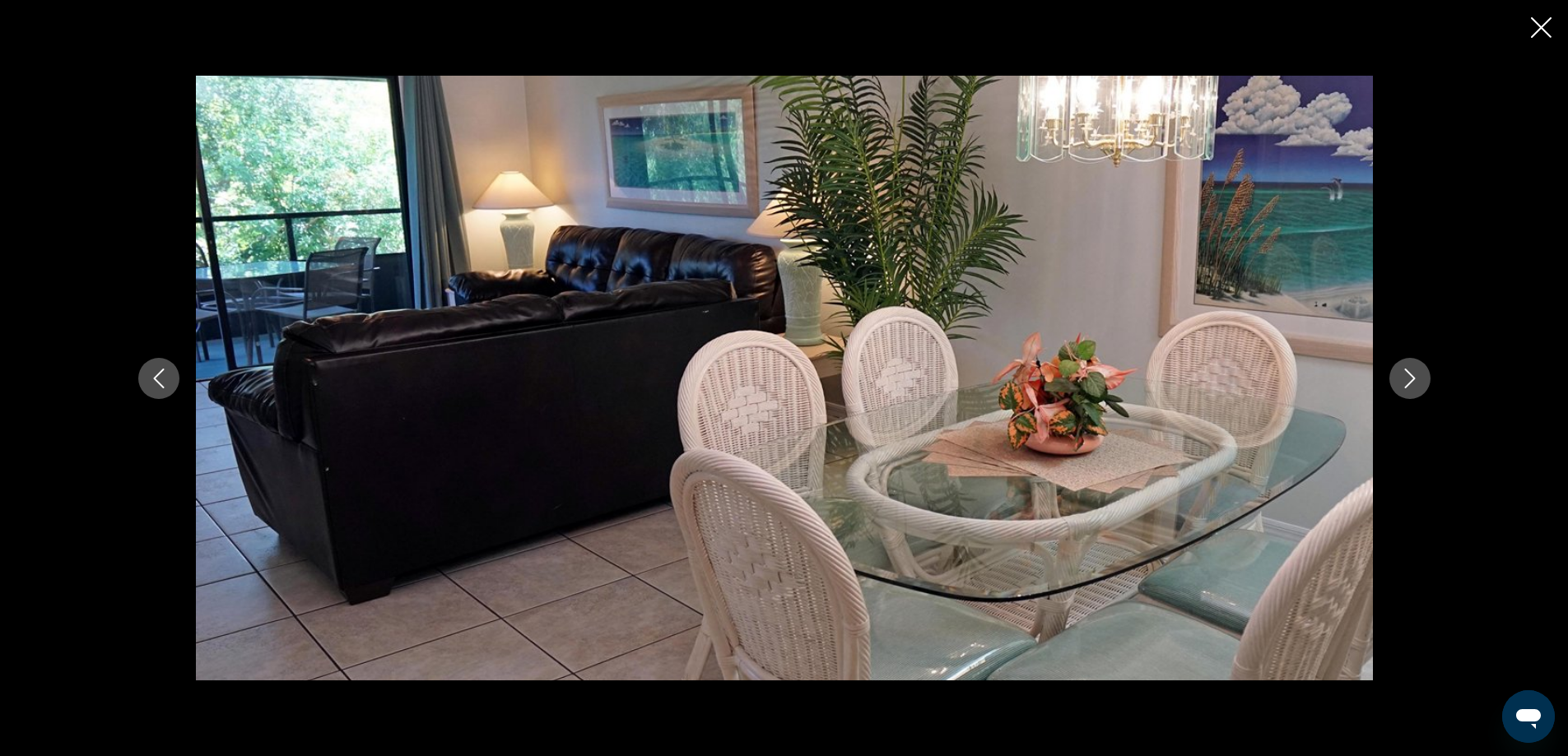
click at [1414, 382] on icon "Next image" at bounding box center [1409, 378] width 19 height 19
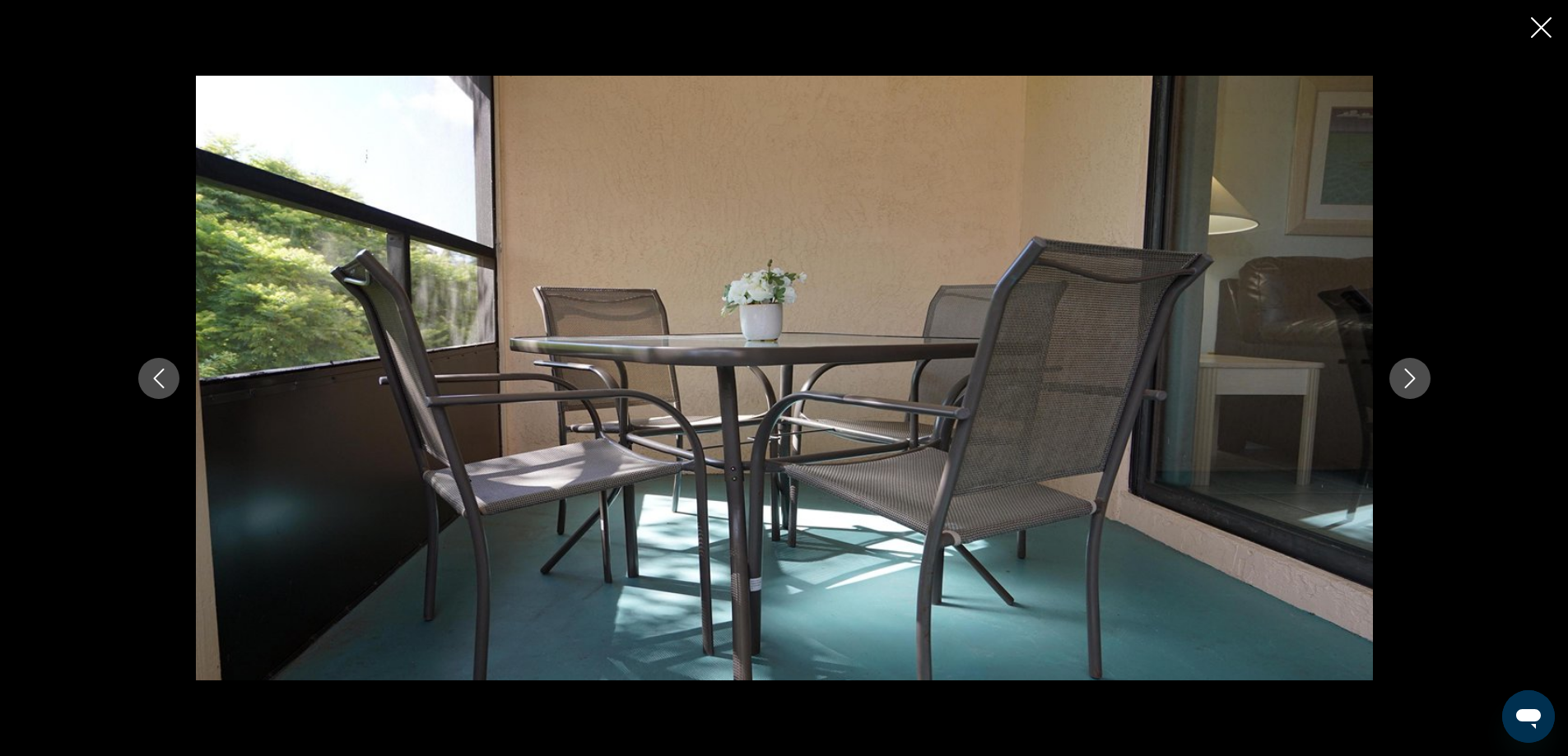
click at [1414, 382] on icon "Next image" at bounding box center [1409, 378] width 19 height 19
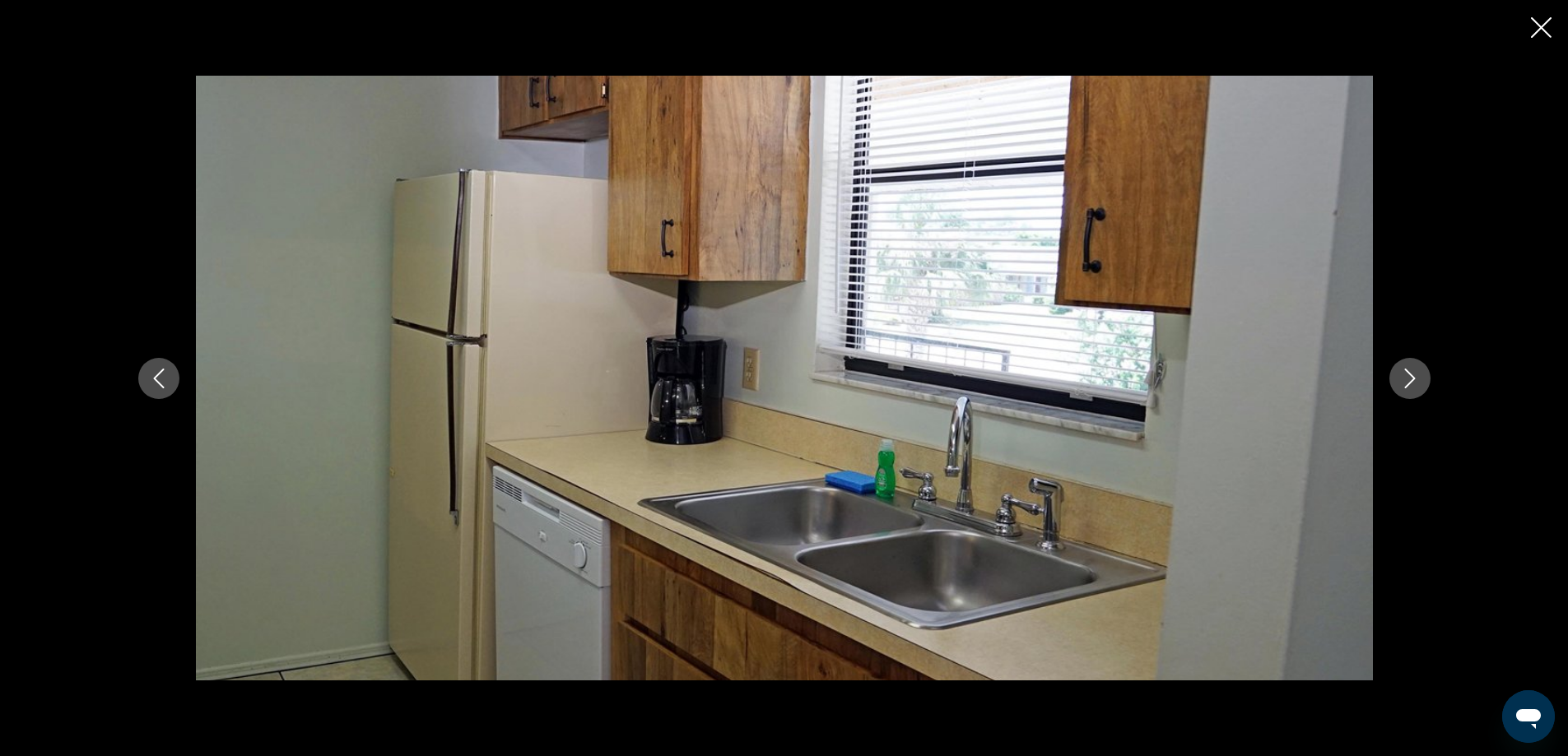
click at [1414, 382] on icon "Next image" at bounding box center [1409, 378] width 19 height 19
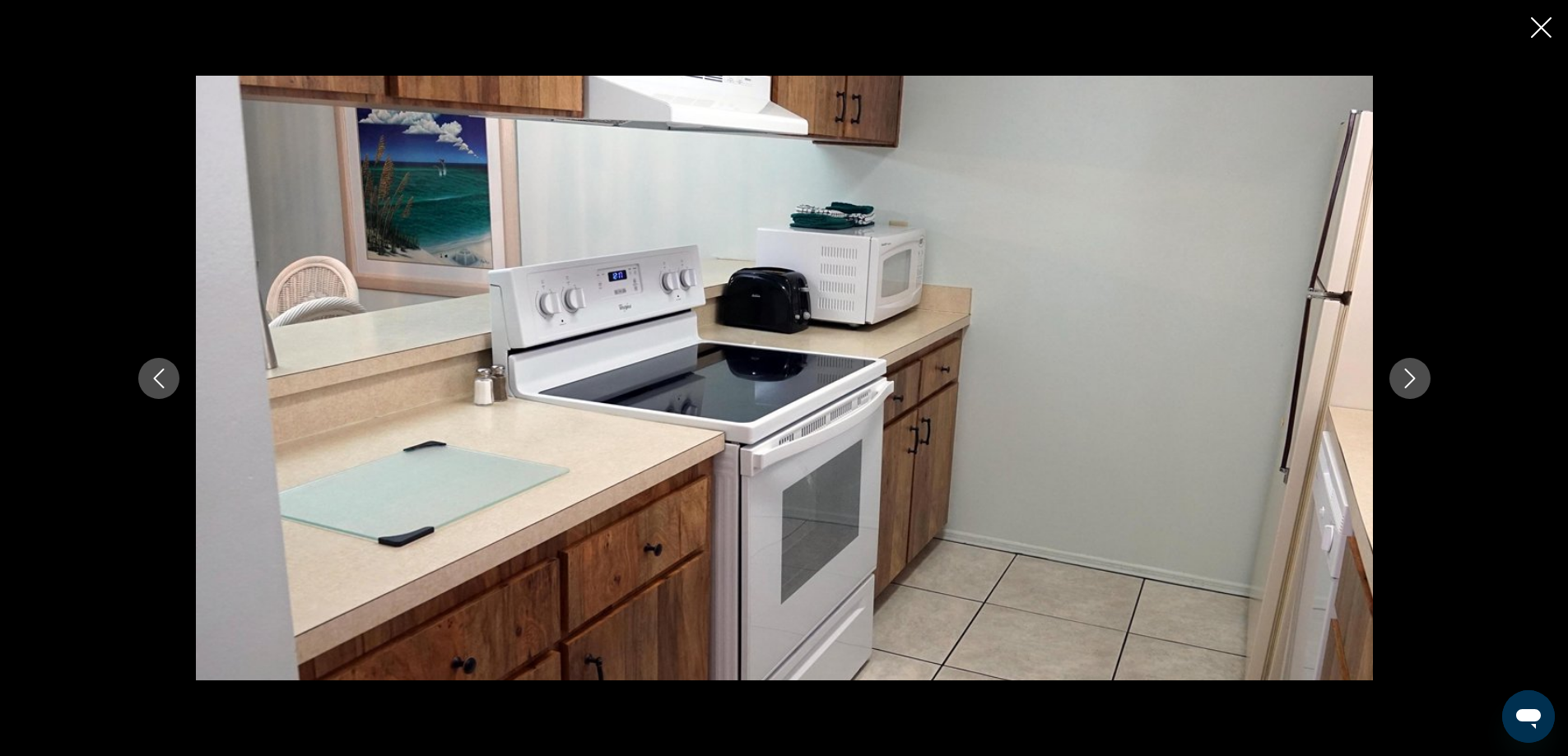
click at [1411, 380] on icon "Next image" at bounding box center [1409, 378] width 19 height 19
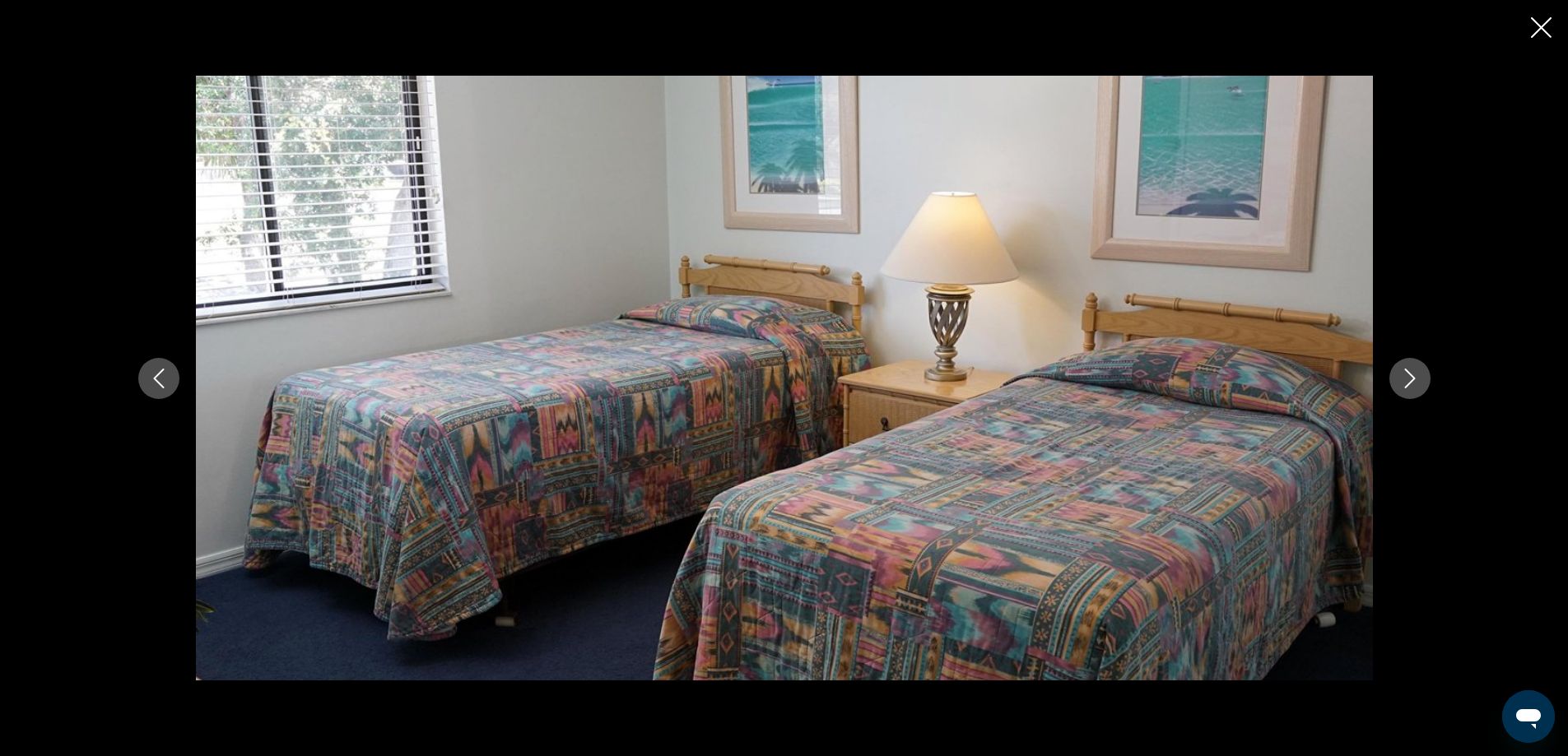
click at [1411, 380] on icon "Next image" at bounding box center [1409, 378] width 19 height 19
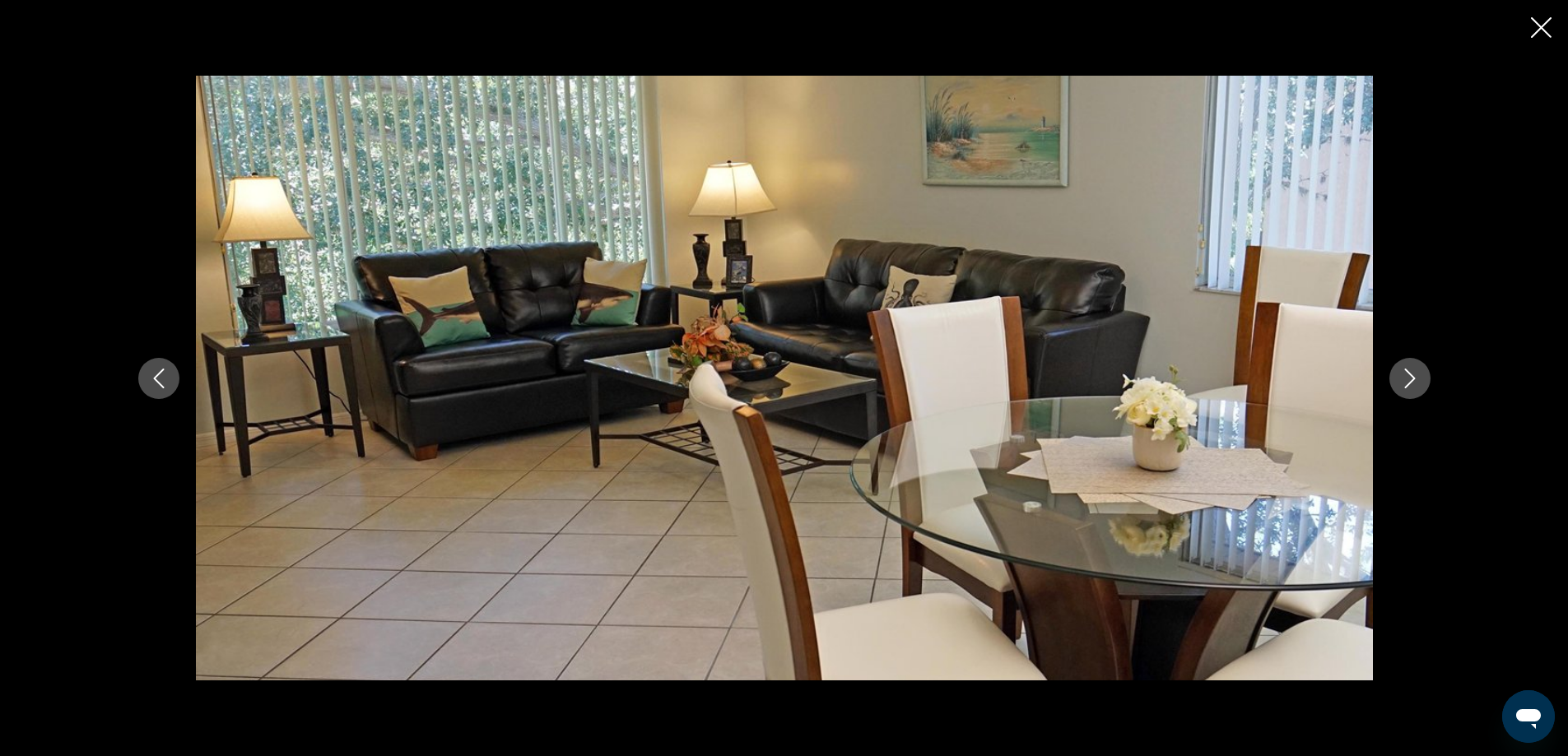
click at [1411, 380] on icon "Next image" at bounding box center [1409, 378] width 19 height 19
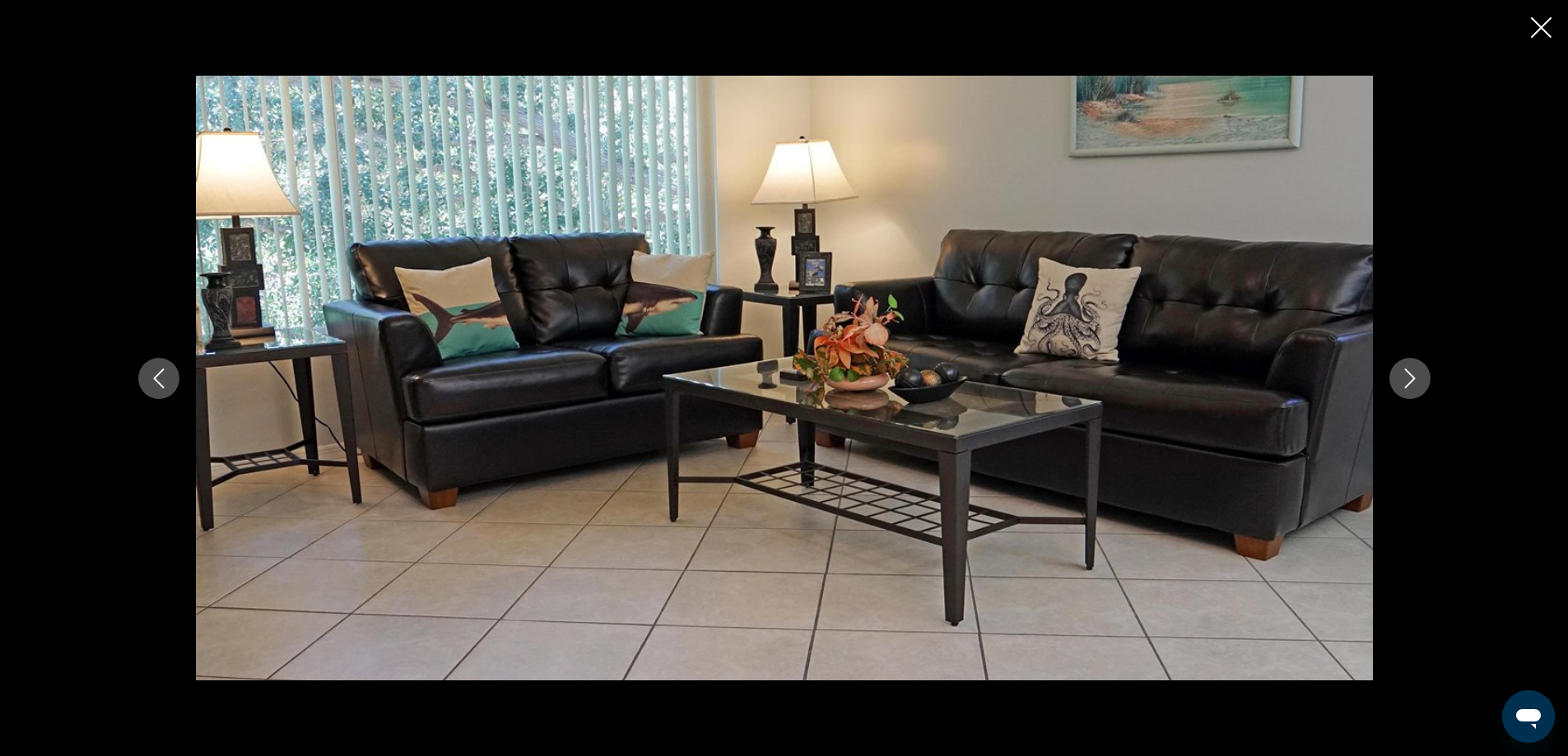
click at [1411, 380] on icon "Next image" at bounding box center [1409, 378] width 19 height 19
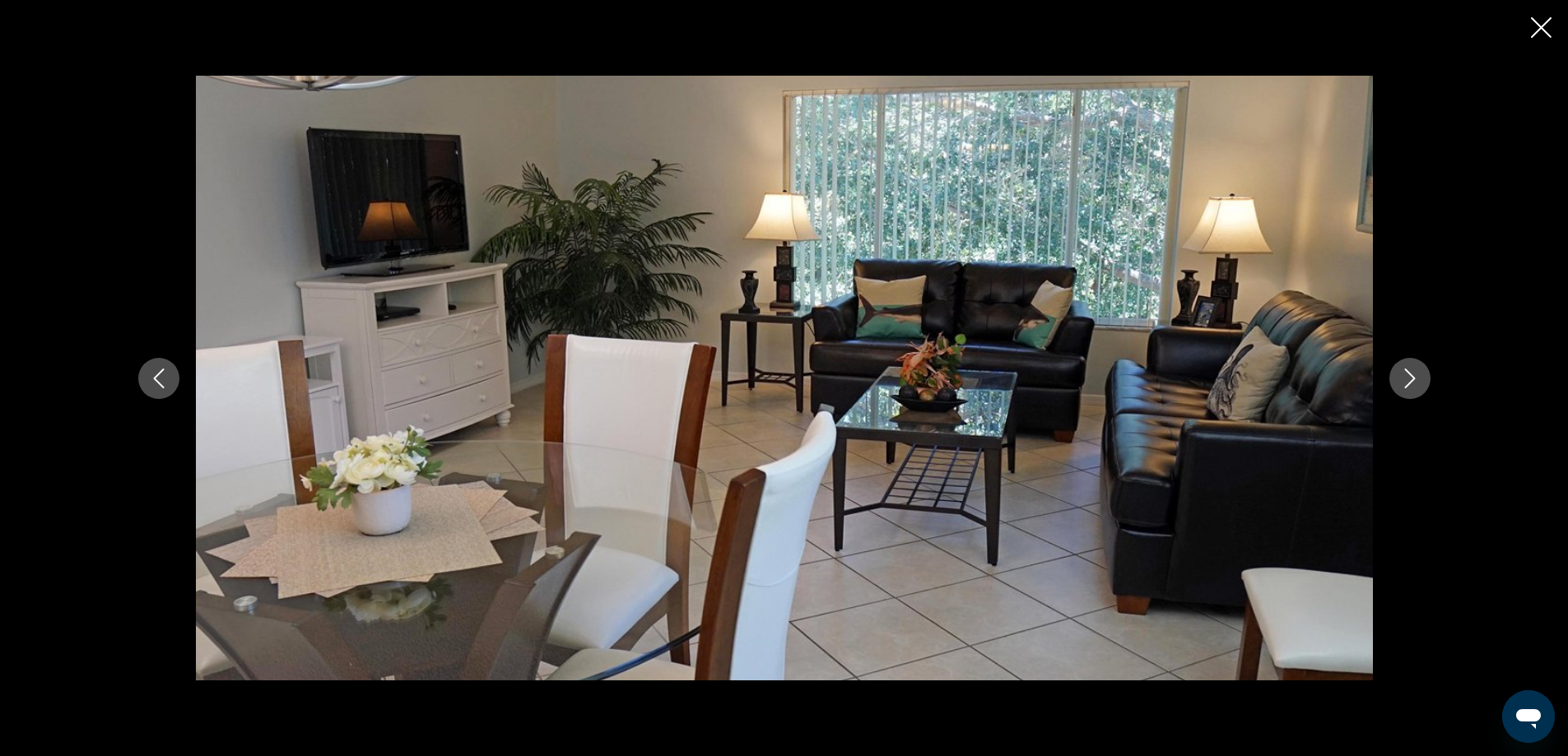
click at [1411, 380] on icon "Next image" at bounding box center [1409, 378] width 19 height 19
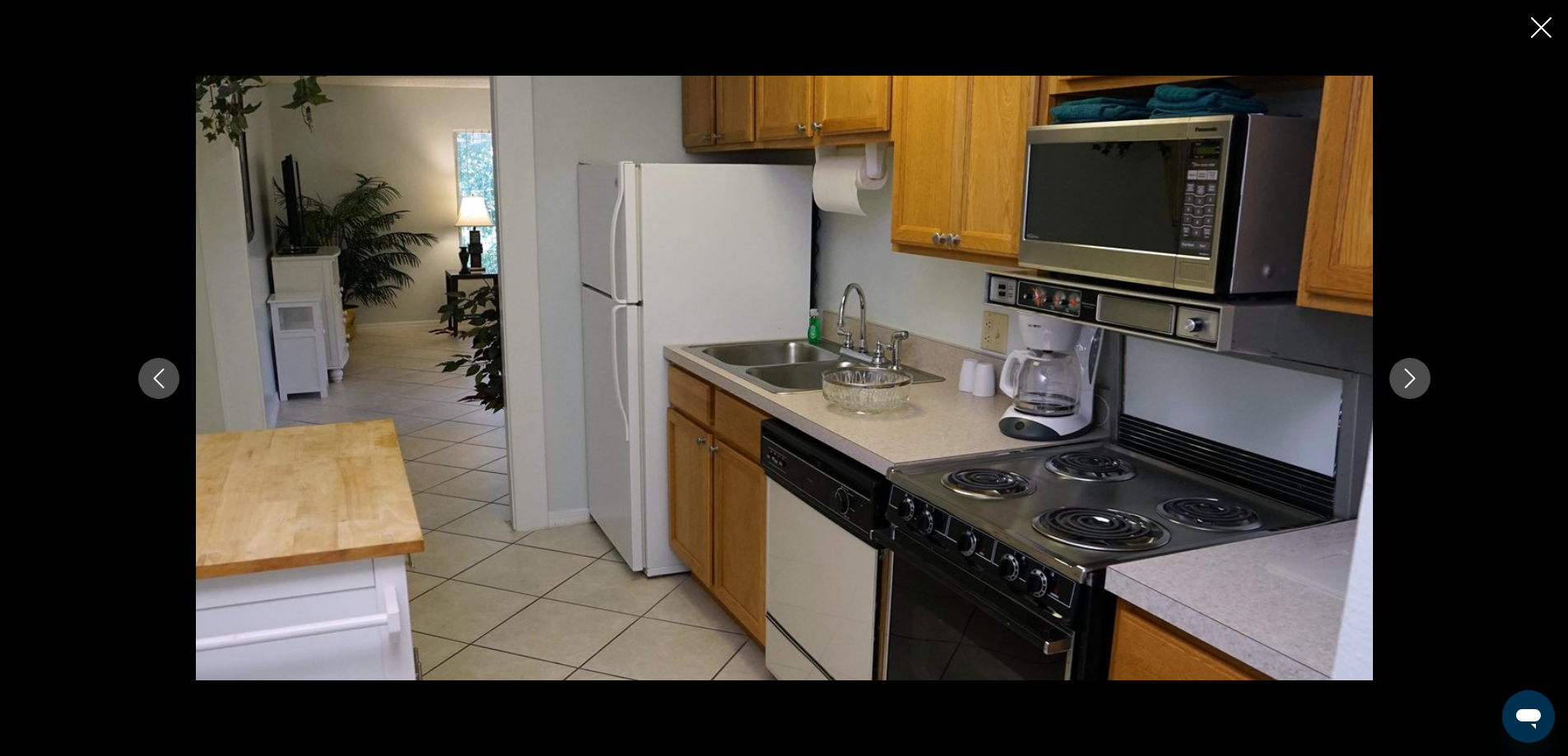
click at [1411, 380] on icon "Next image" at bounding box center [1409, 378] width 19 height 19
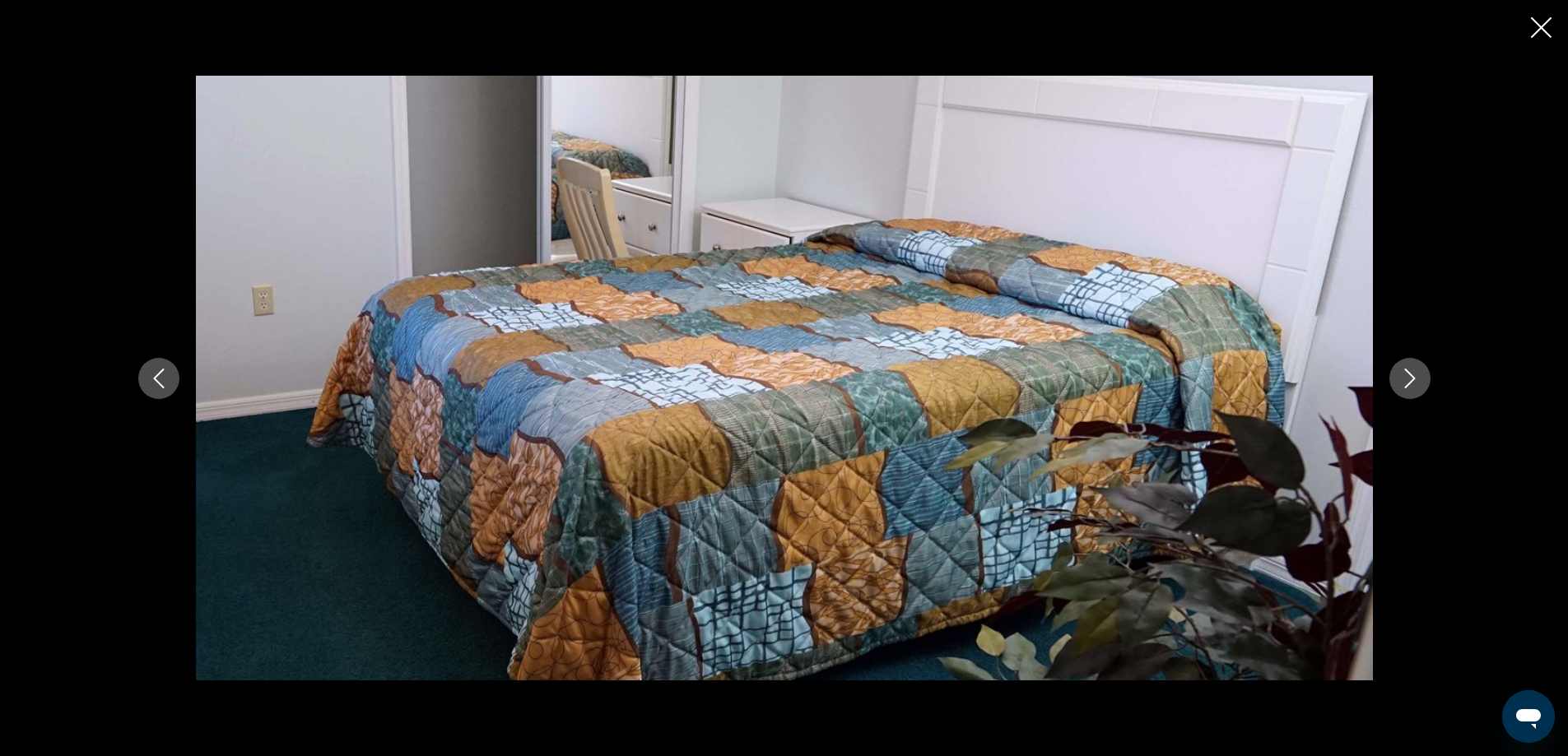
click at [1412, 381] on icon "Next image" at bounding box center [1410, 378] width 11 height 19
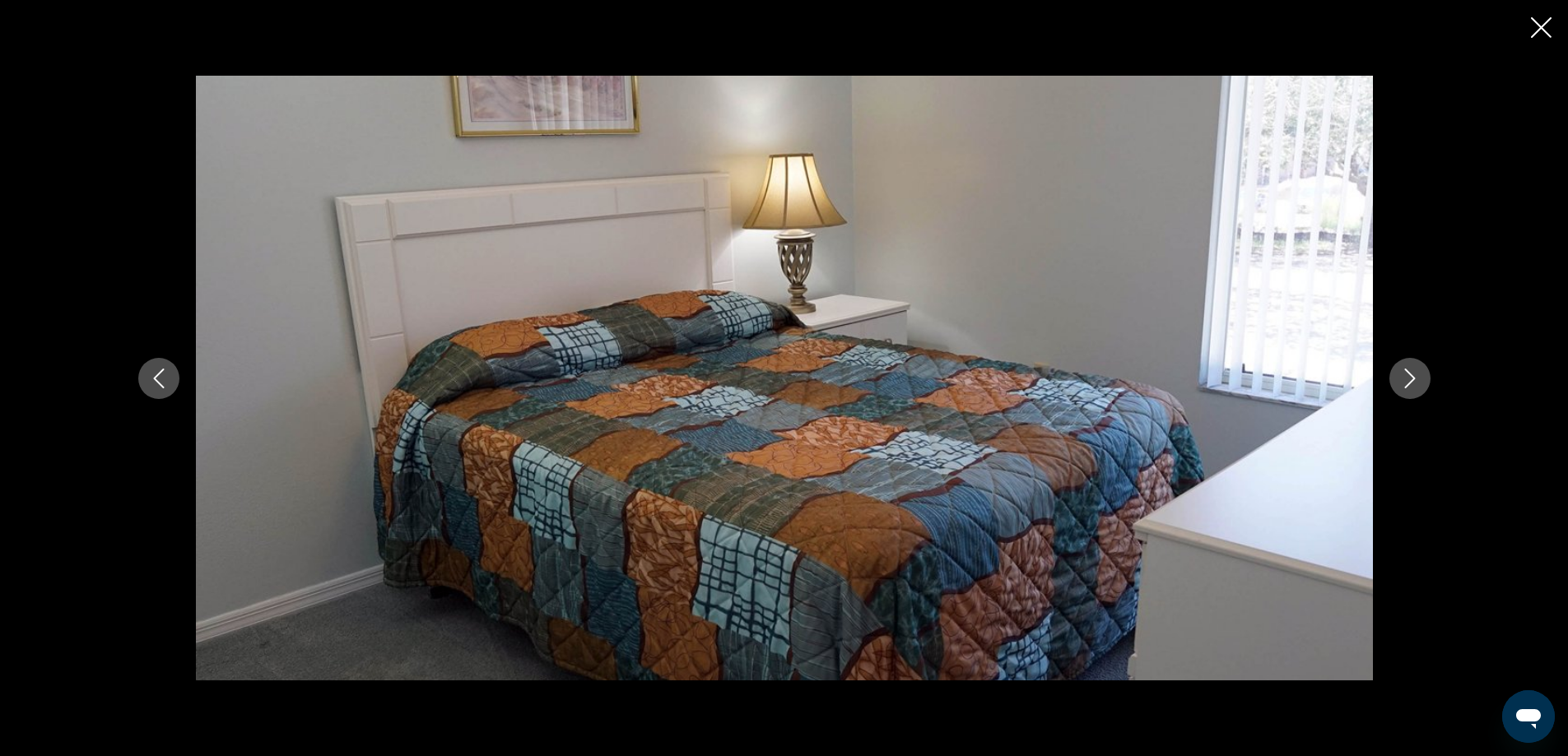
click at [1412, 381] on icon "Next image" at bounding box center [1410, 378] width 11 height 19
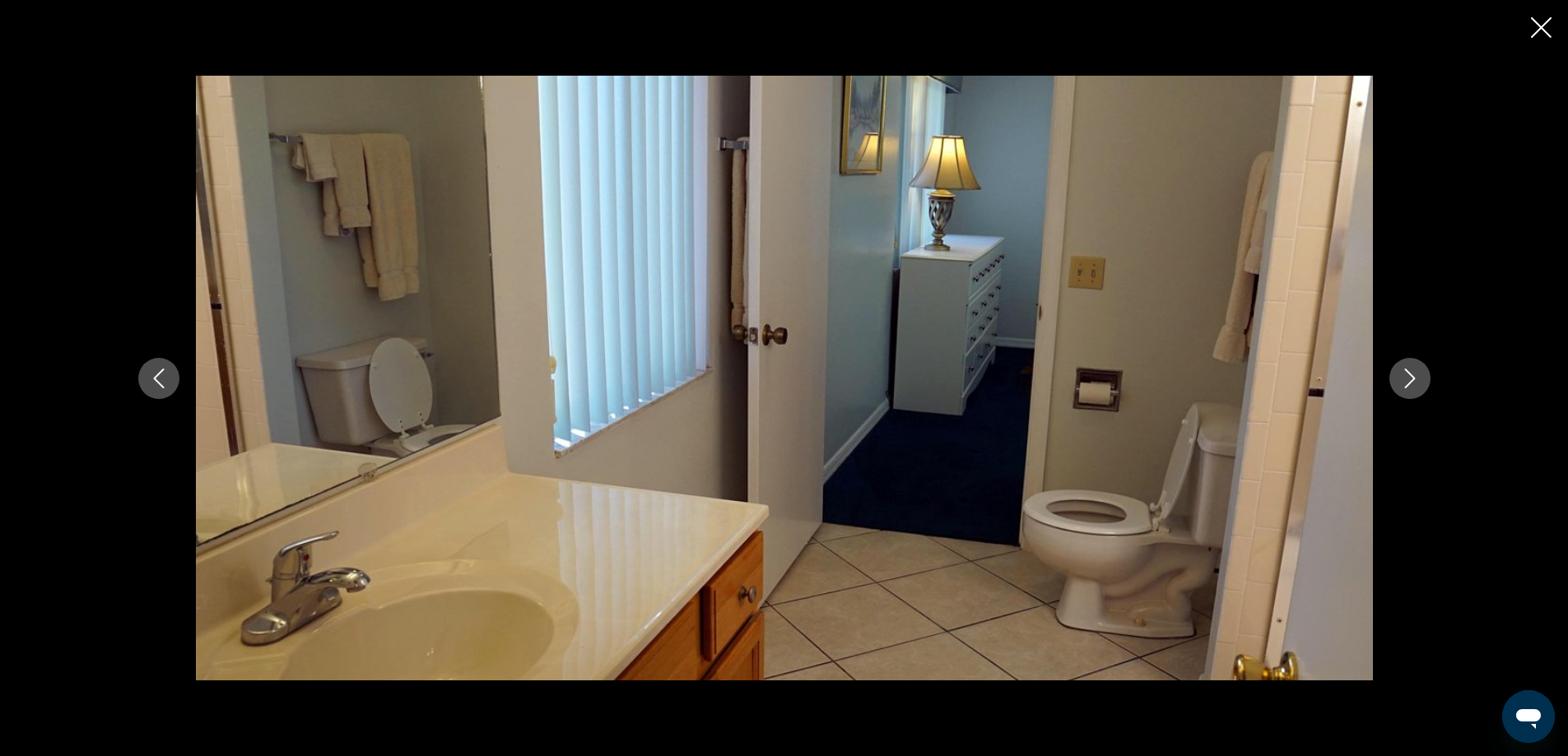
click at [1412, 381] on icon "Next image" at bounding box center [1410, 378] width 11 height 19
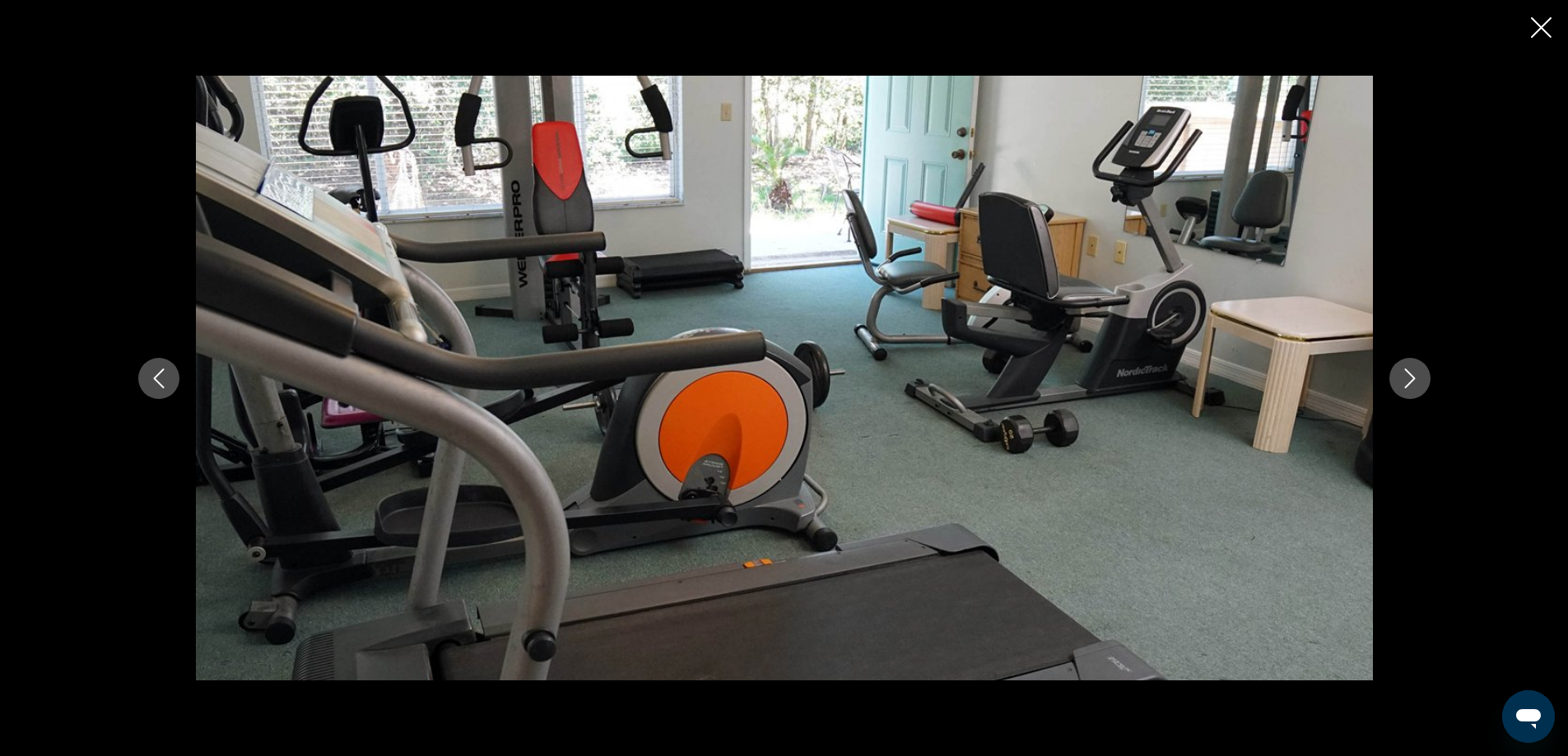
click at [1412, 381] on icon "Next image" at bounding box center [1410, 378] width 11 height 19
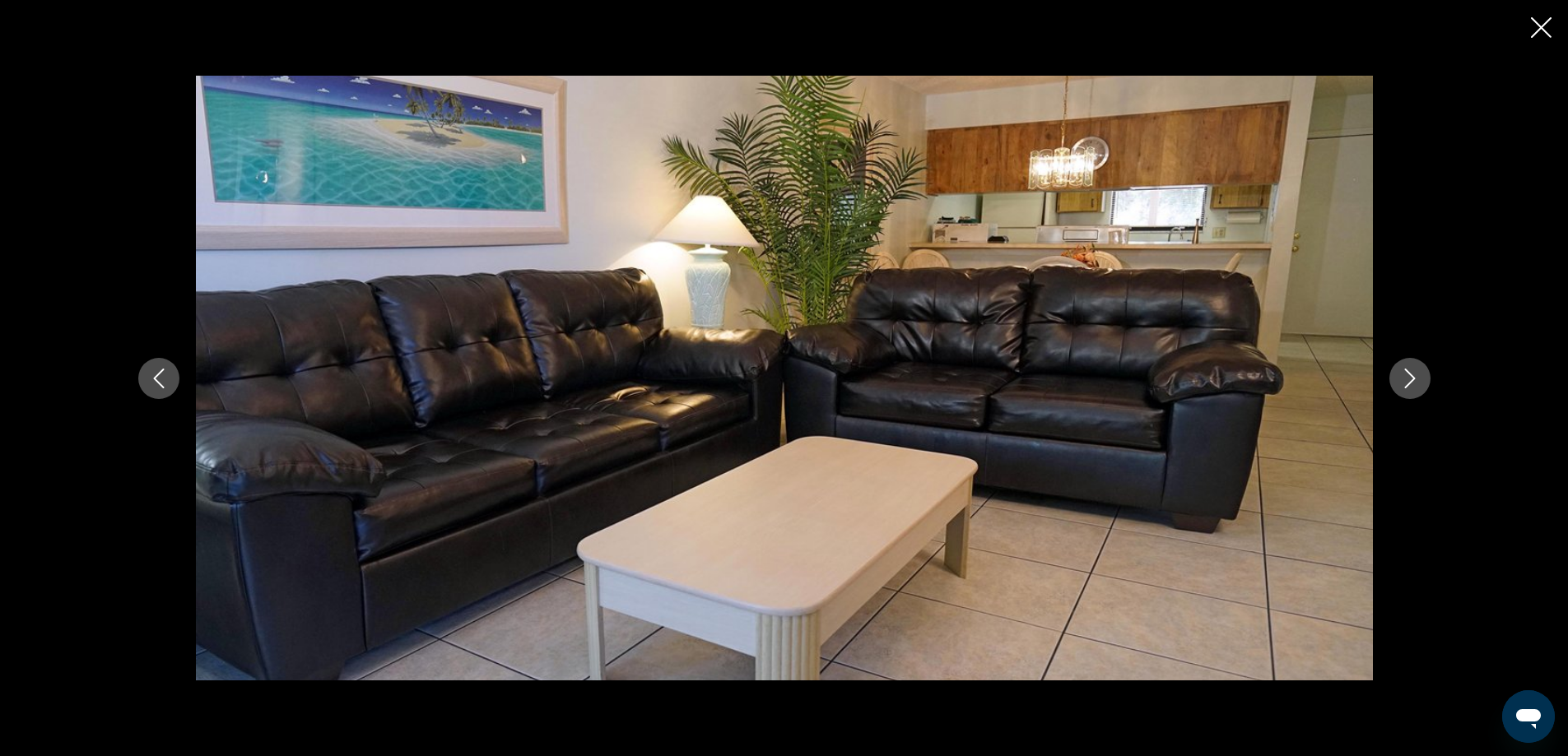
click at [1540, 26] on icon "Close slideshow" at bounding box center [1541, 28] width 20 height 20
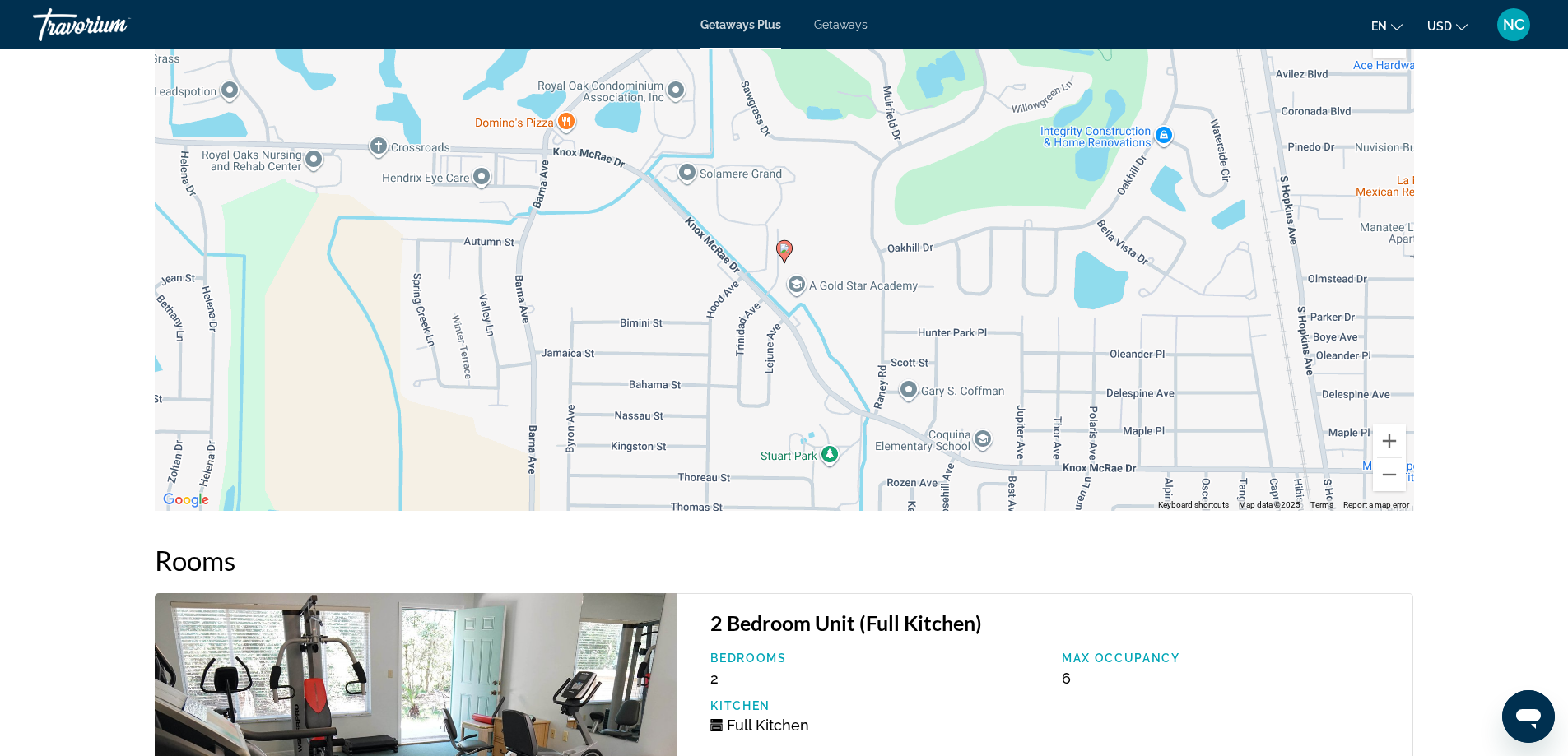
scroll to position [2222, 0]
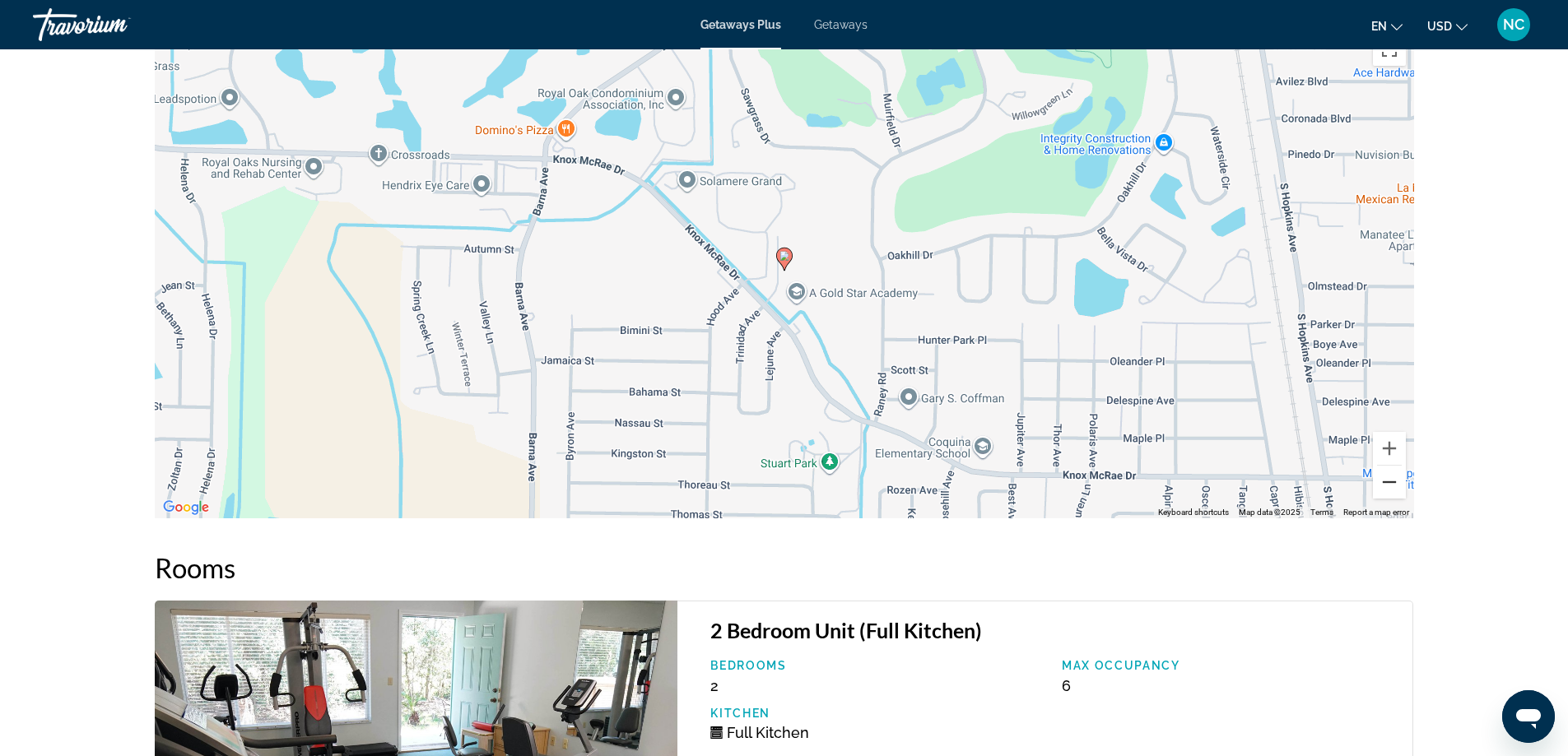
click at [1390, 478] on button "Zoom out" at bounding box center [1390, 482] width 33 height 33
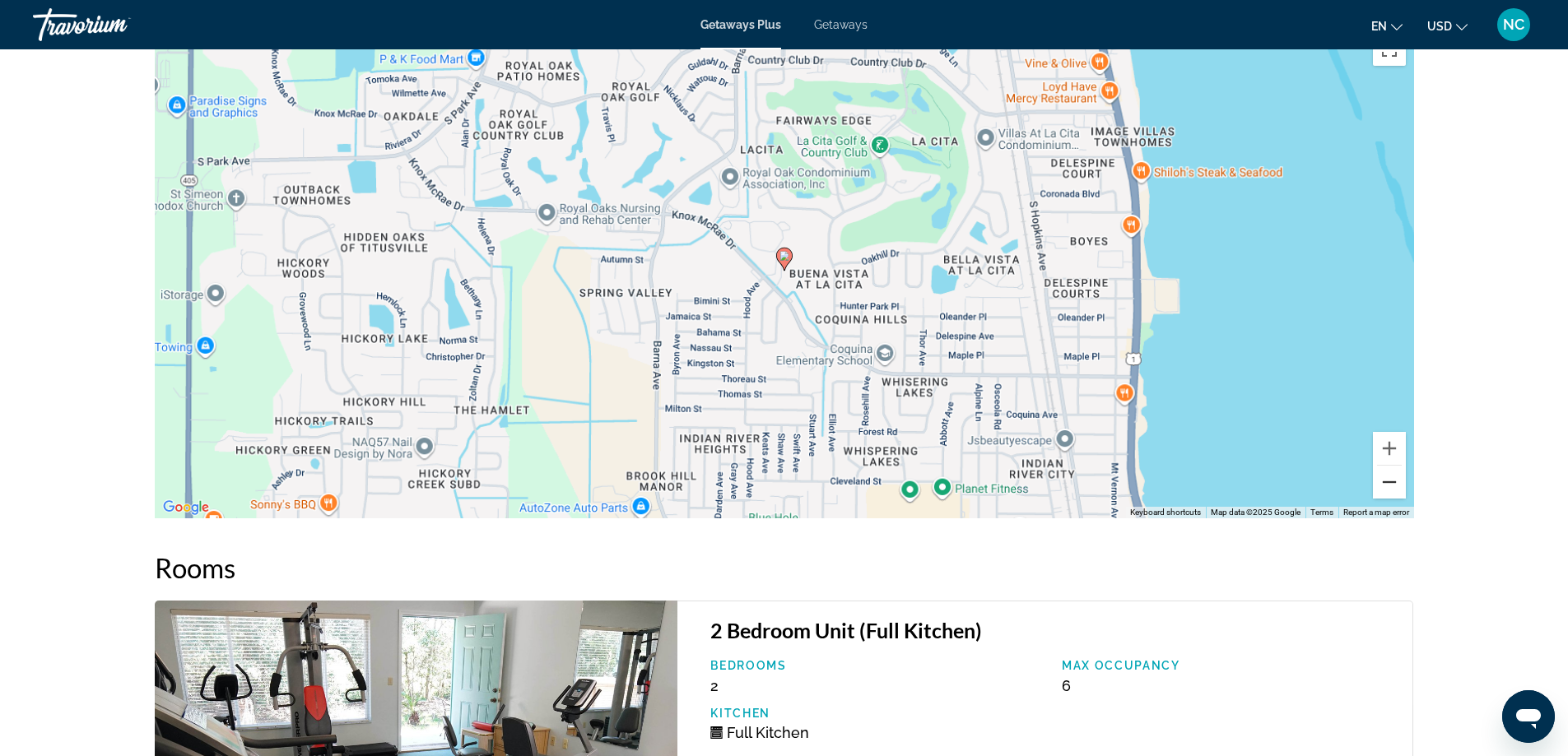
click at [1390, 478] on button "Zoom out" at bounding box center [1390, 482] width 33 height 33
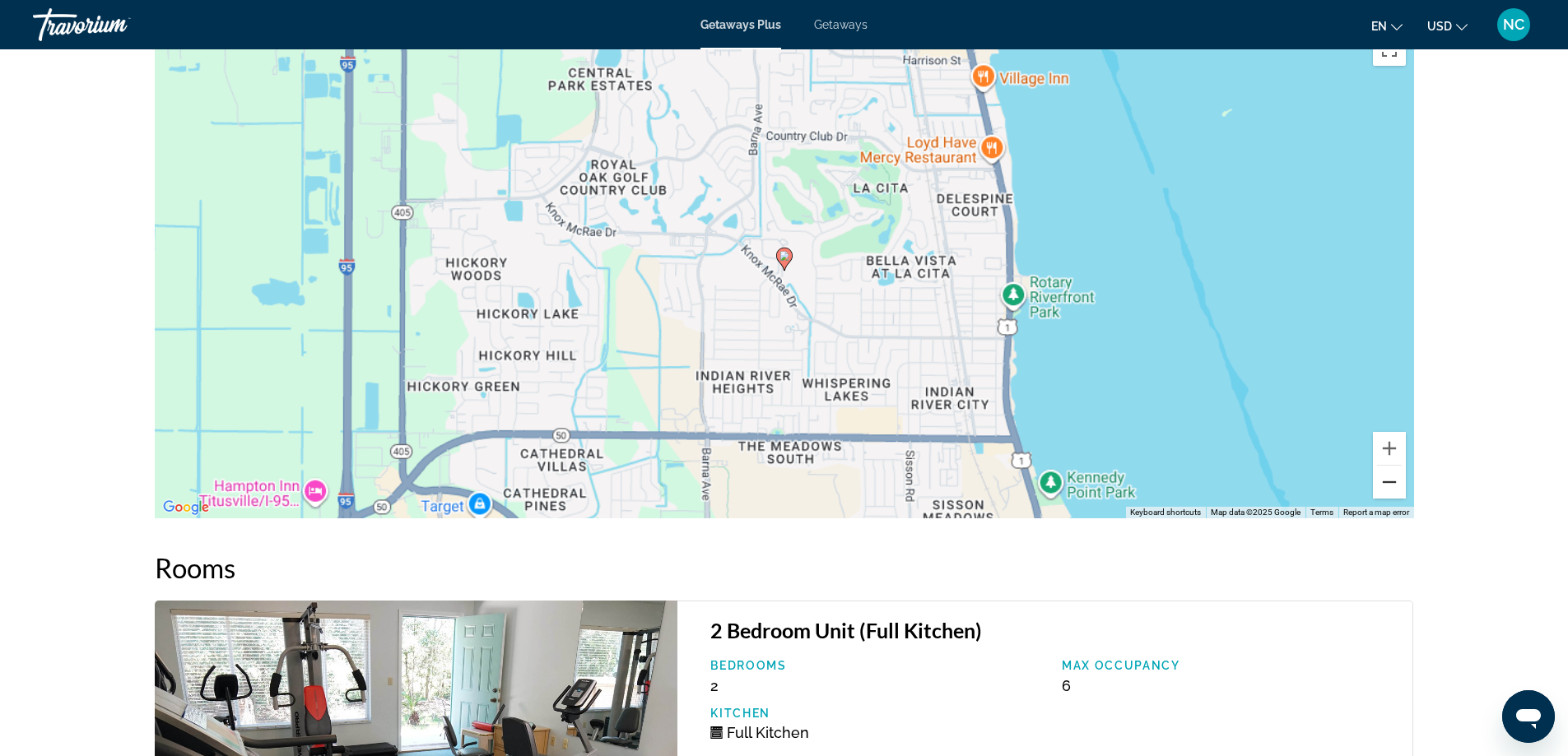
click at [1390, 478] on button "Zoom out" at bounding box center [1390, 482] width 33 height 33
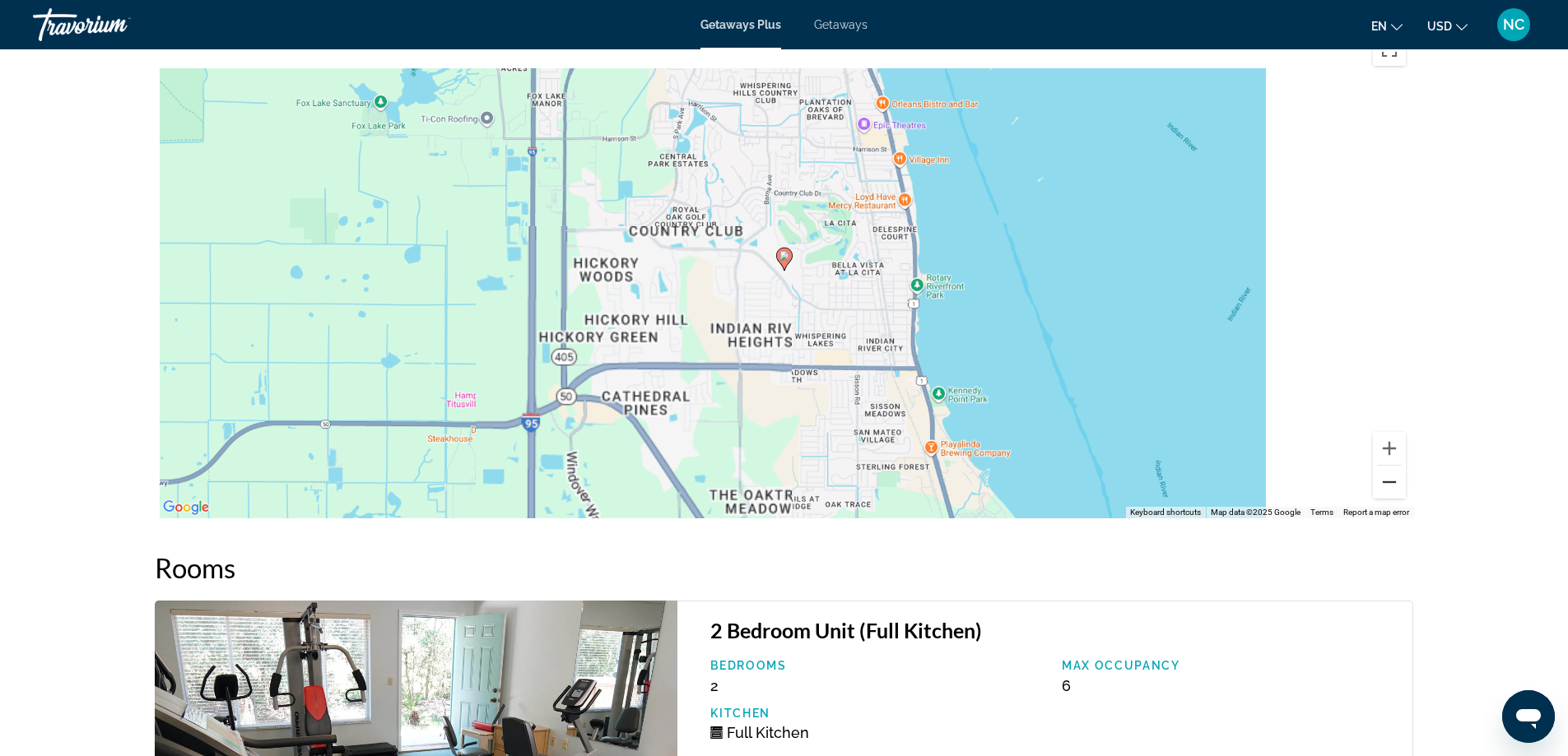
click at [1390, 478] on button "Zoom out" at bounding box center [1390, 482] width 33 height 33
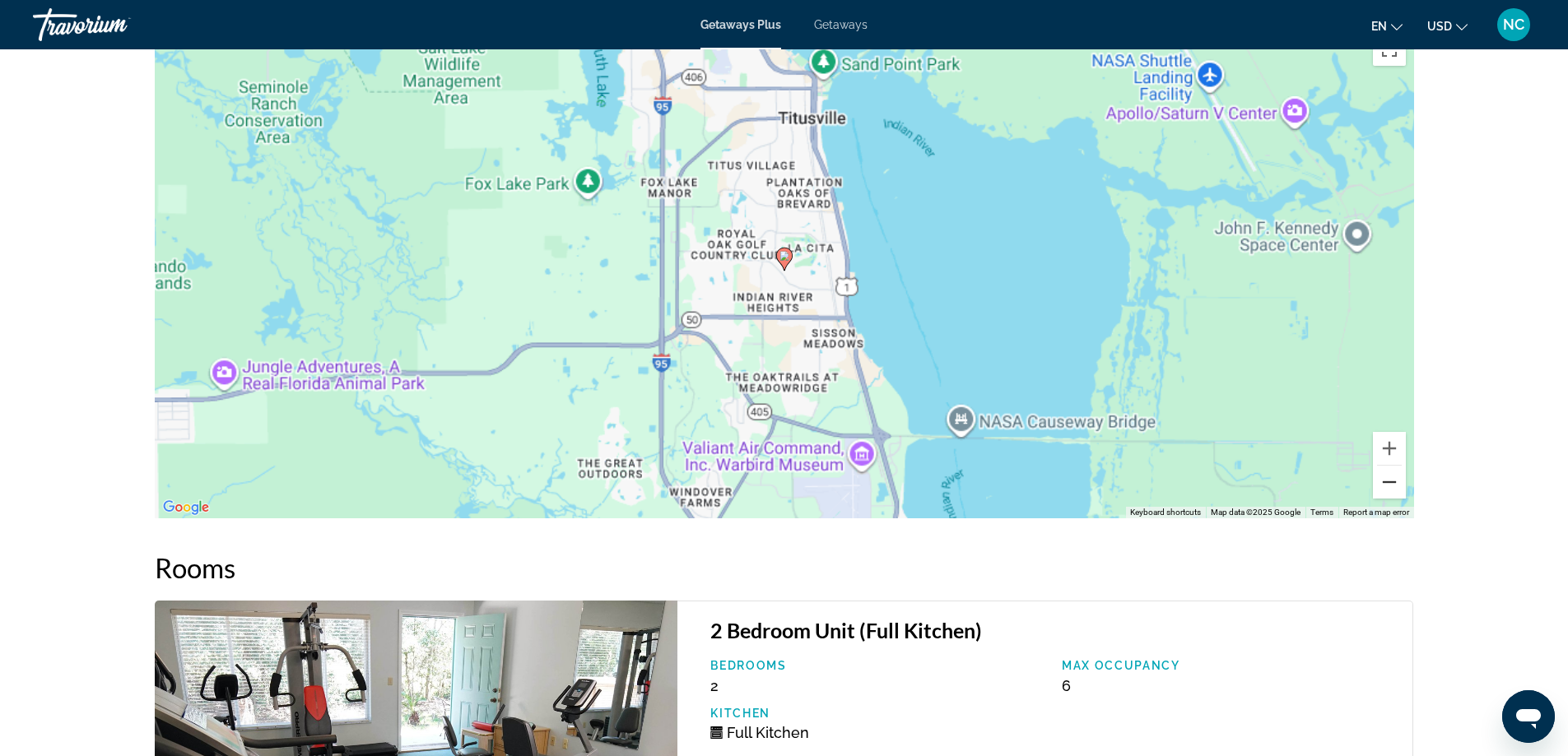
click at [1390, 478] on button "Zoom out" at bounding box center [1390, 482] width 33 height 33
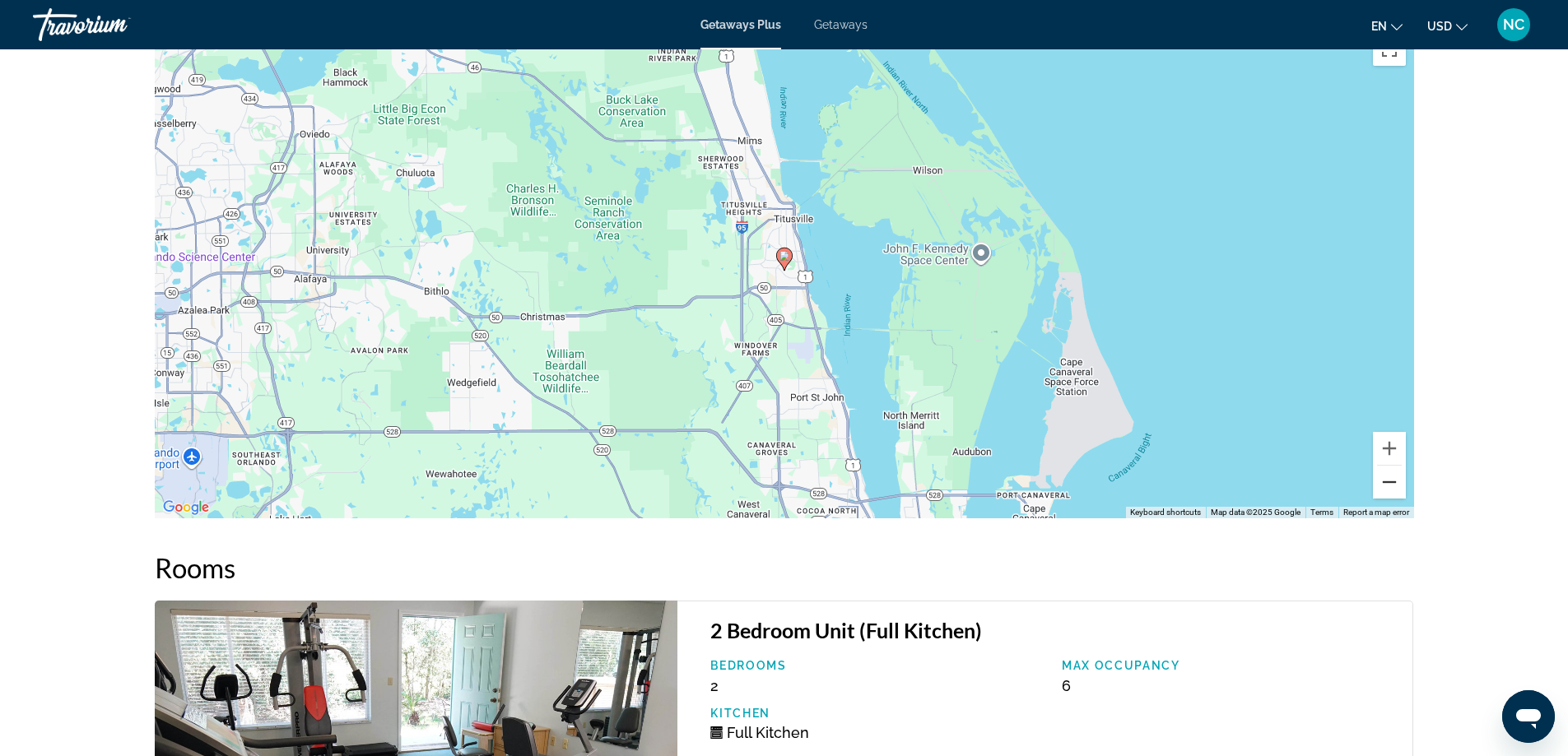
click at [1390, 478] on button "Zoom out" at bounding box center [1390, 482] width 33 height 33
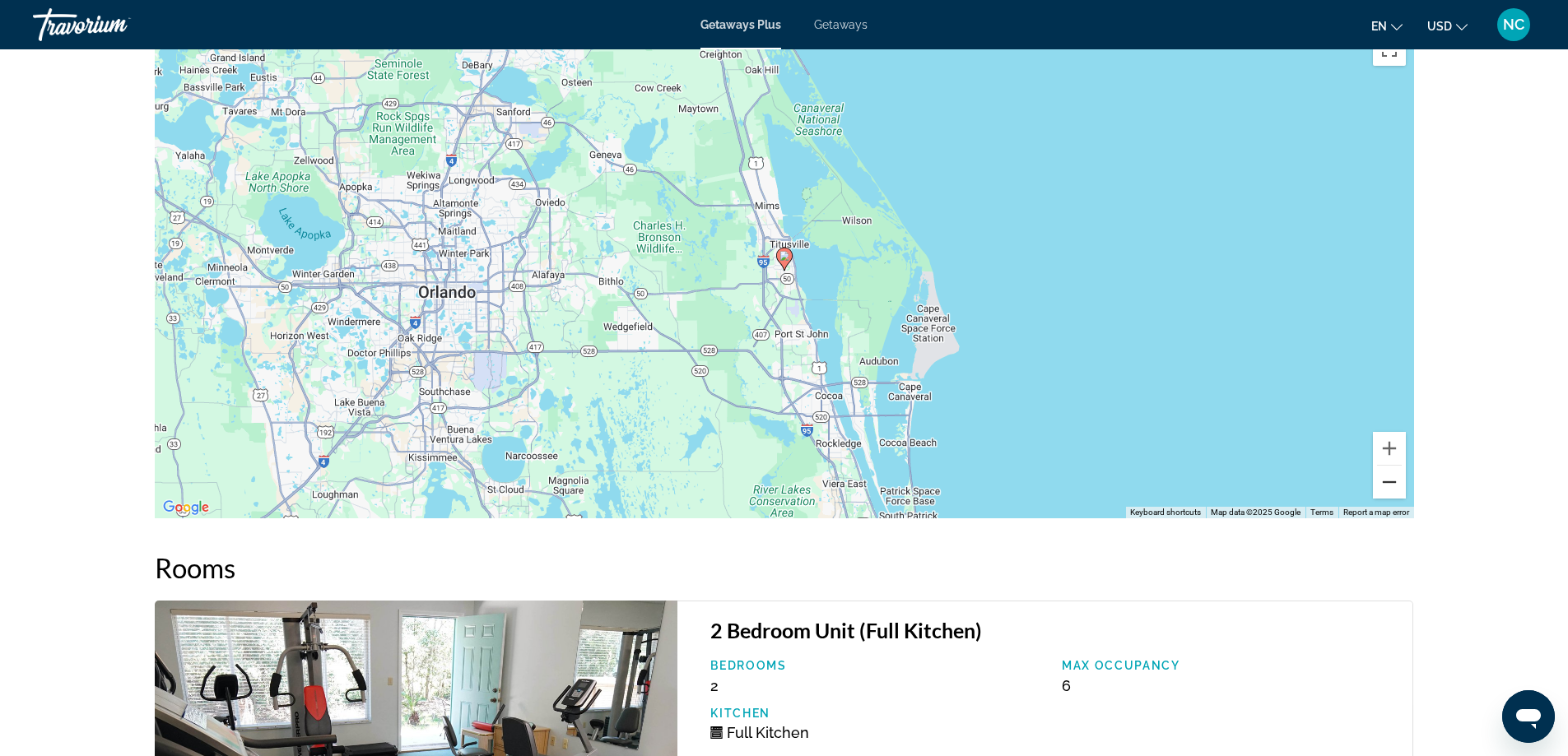
click at [1390, 478] on button "Zoom out" at bounding box center [1390, 482] width 33 height 33
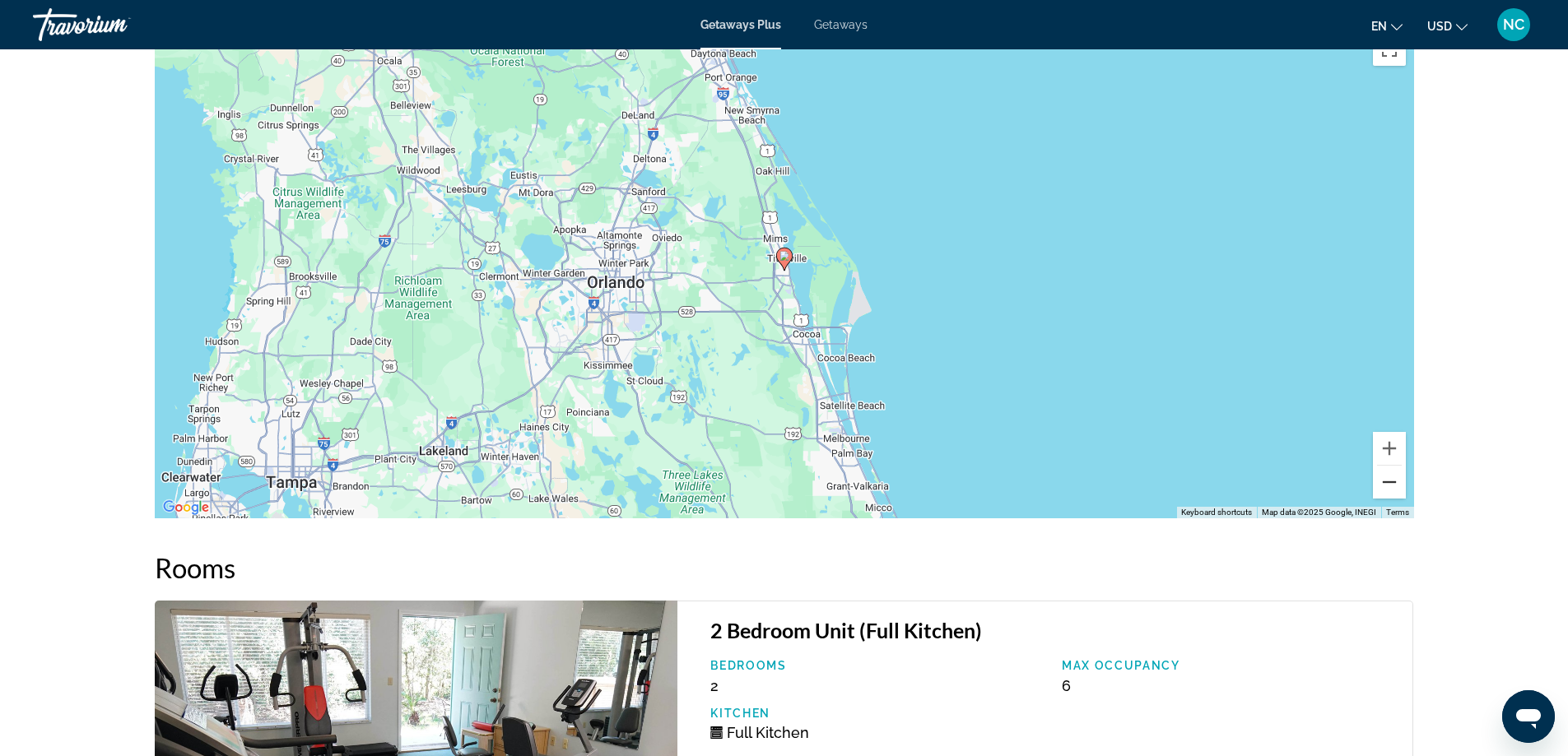
click at [1390, 478] on button "Zoom out" at bounding box center [1390, 482] width 33 height 33
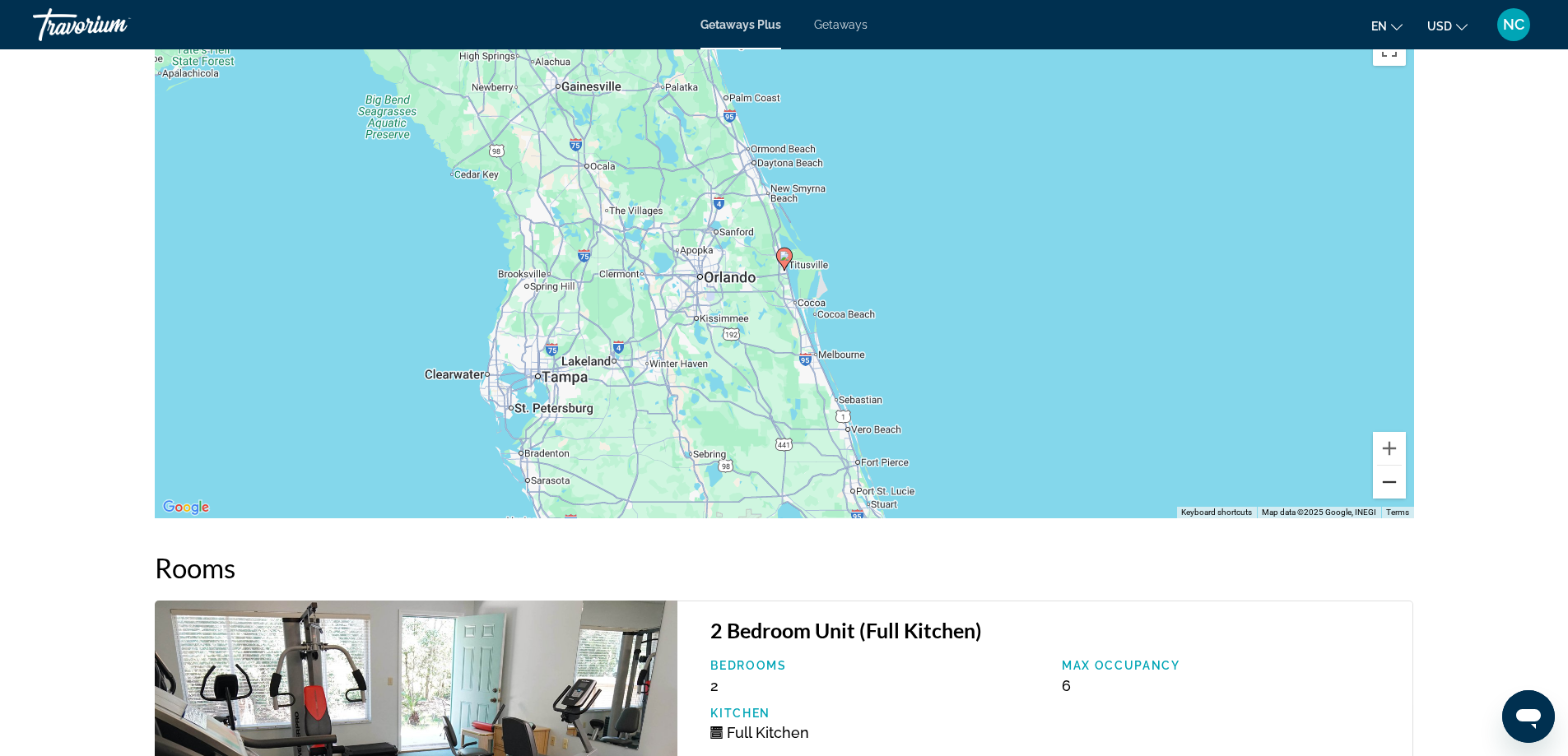
click at [1390, 478] on button "Zoom out" at bounding box center [1390, 482] width 33 height 33
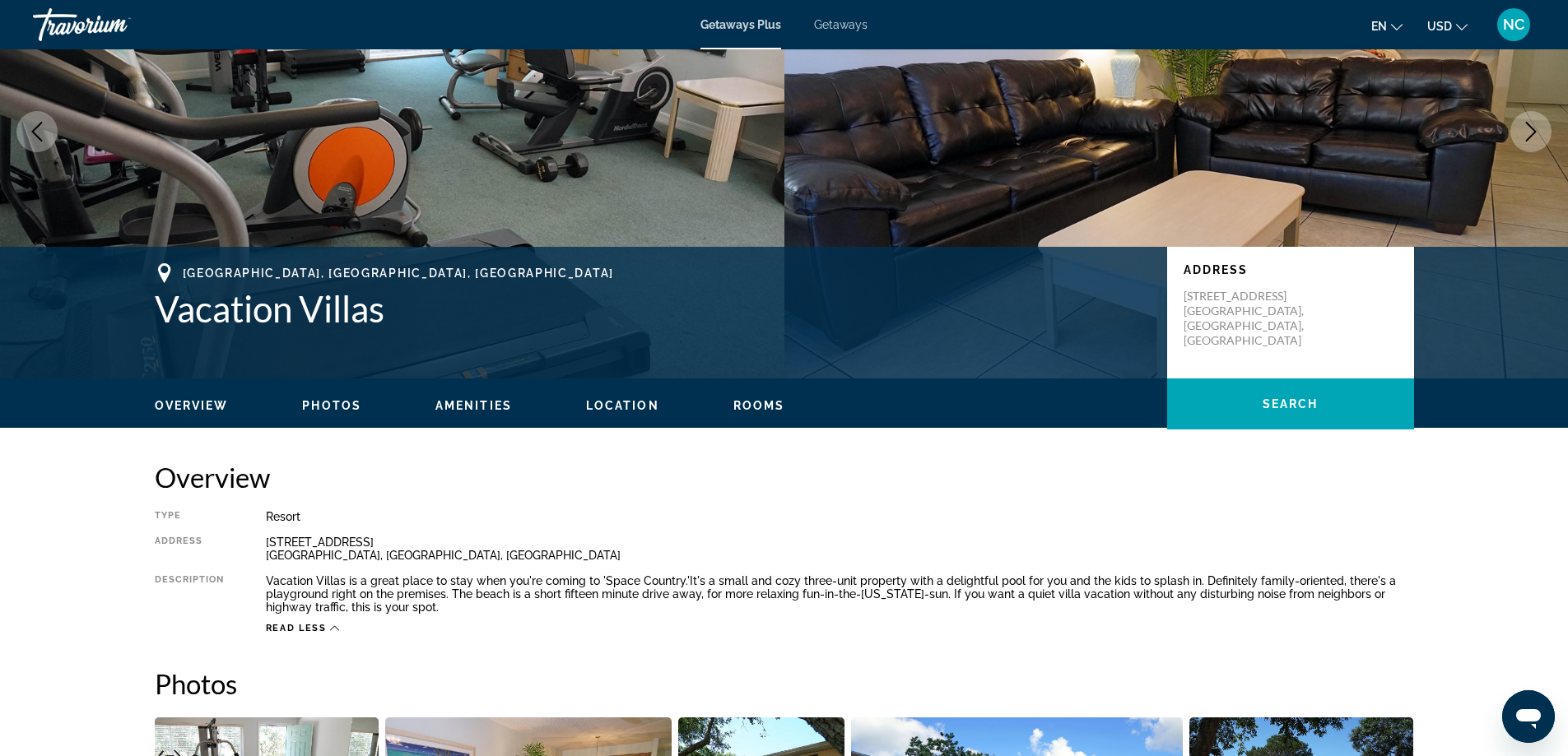
scroll to position [0, 0]
